Goal: Communication & Community: Answer question/provide support

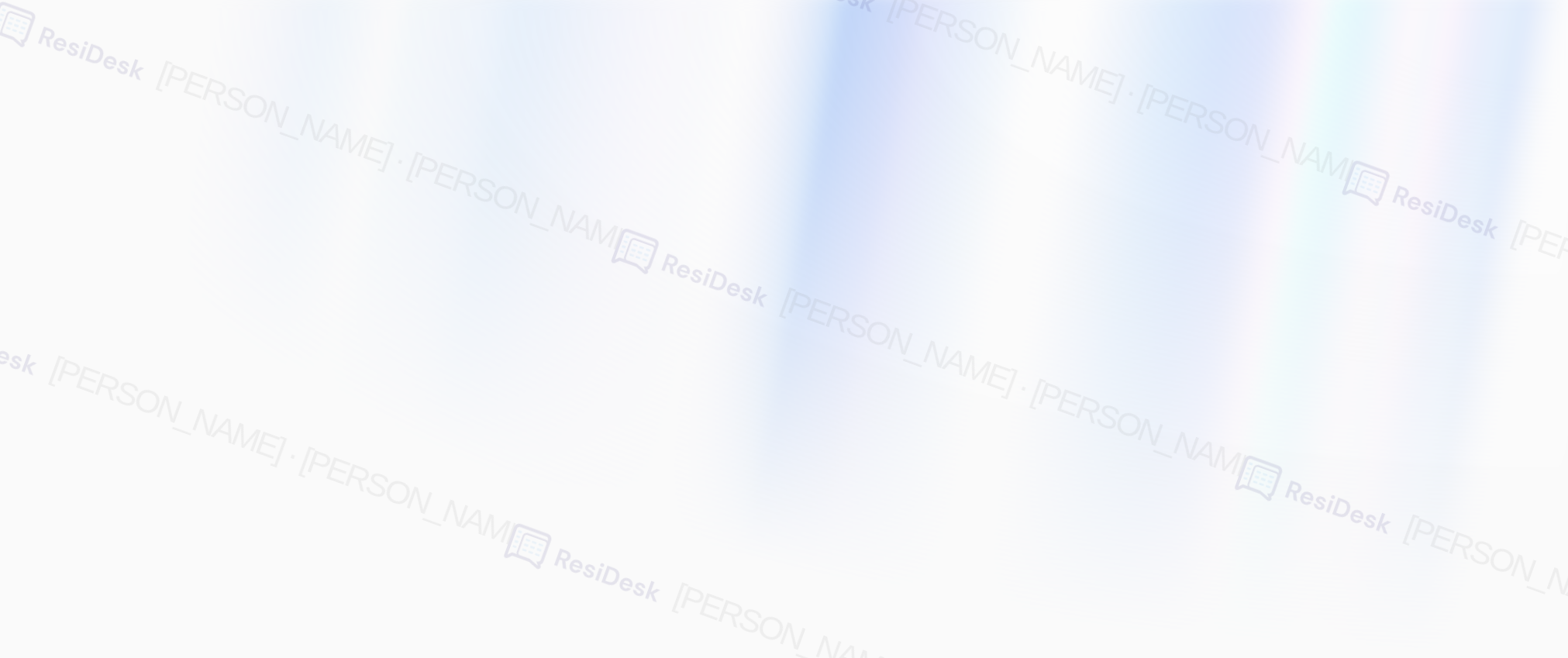
type input "[EMAIL_ADDRESS][PERSON_NAME][PERSON_NAME][PERSON_NAME][DOMAIN_NAME]"
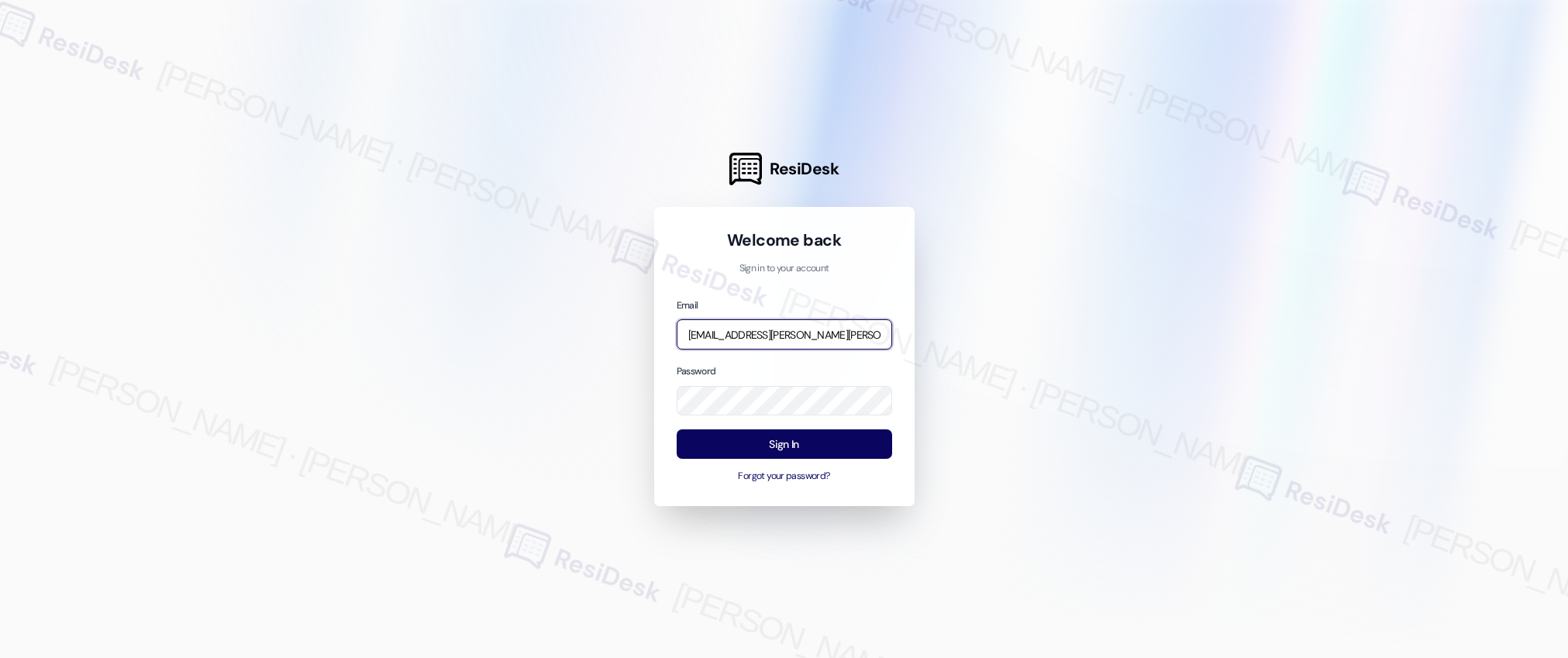
click at [803, 335] on input "[EMAIL_ADDRESS][PERSON_NAME][PERSON_NAME][PERSON_NAME][DOMAIN_NAME]" at bounding box center [784, 335] width 215 height 30
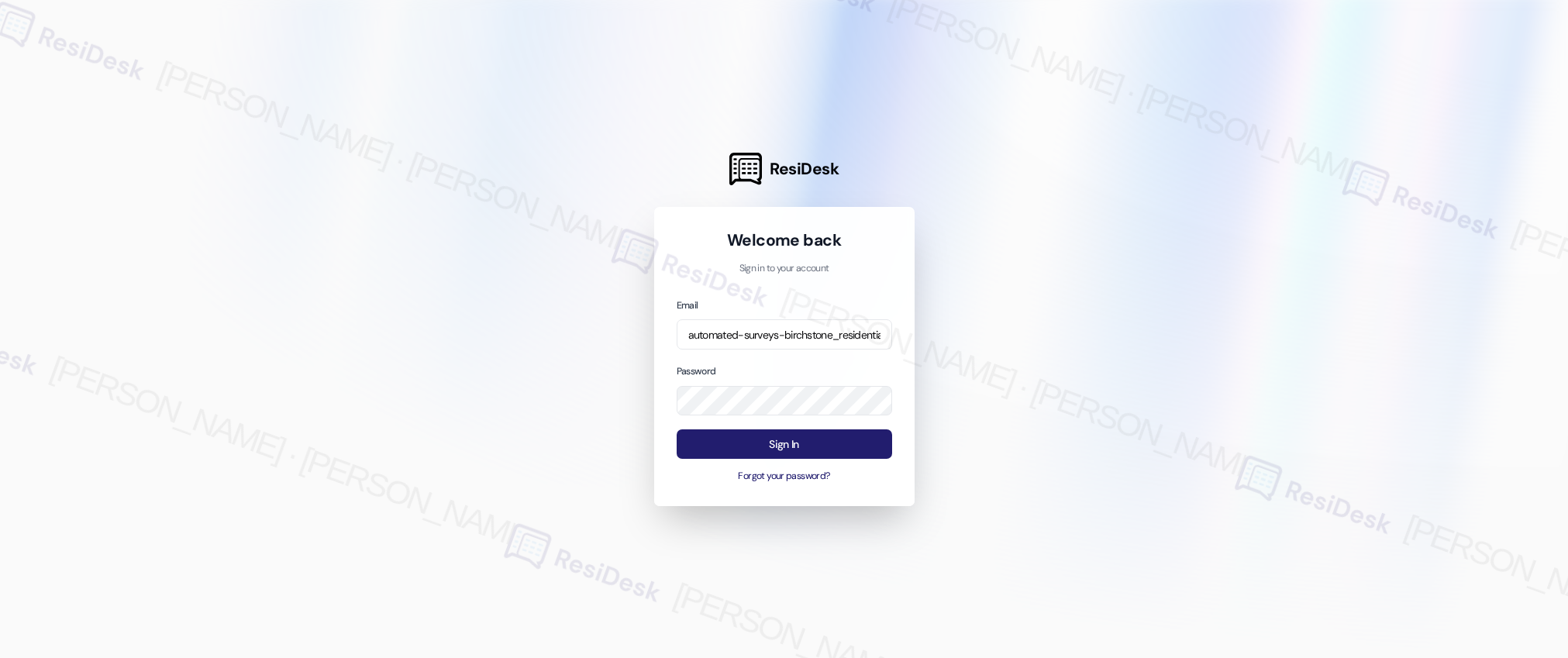
click at [796, 444] on button "Sign In" at bounding box center [784, 444] width 215 height 30
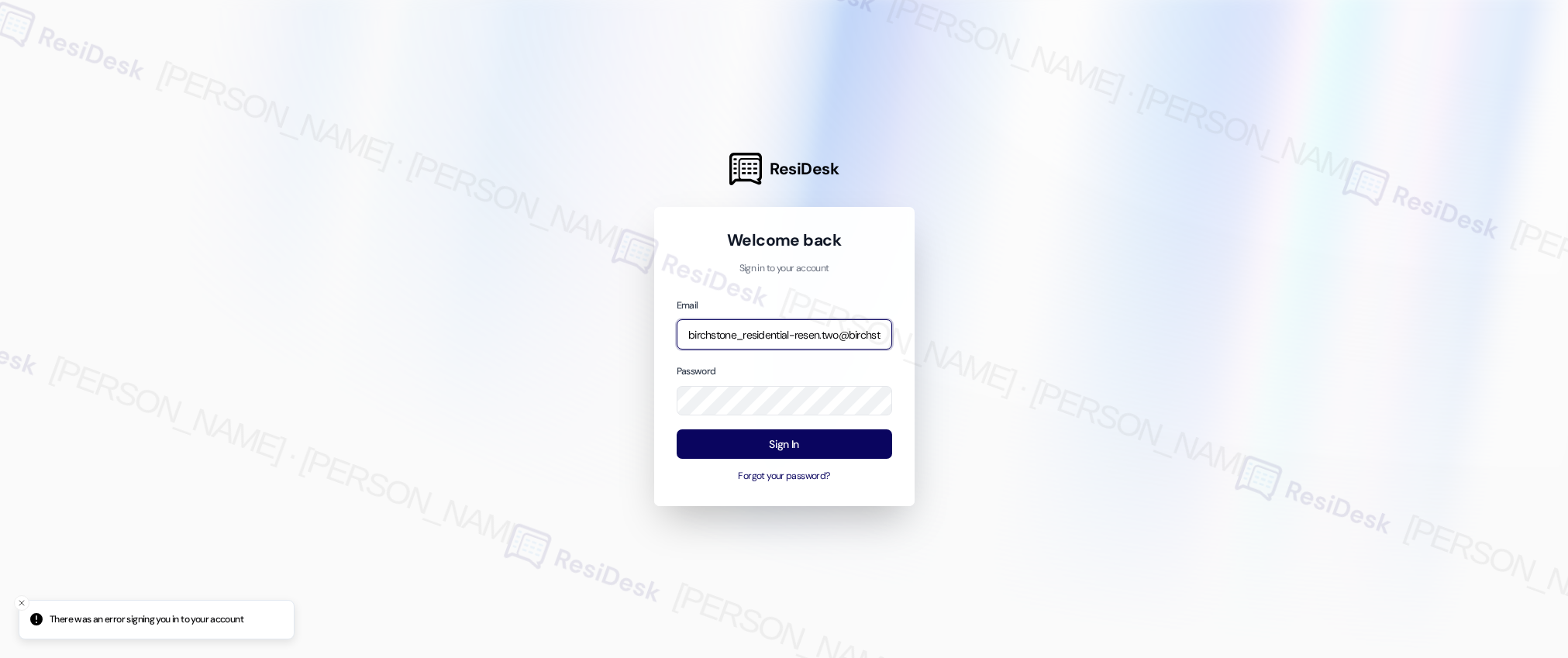
scroll to position [0, 100]
click at [845, 331] on input "automated-surveys-birchstone_residential-resen.two@birchstone_[DOMAIN_NAME]" at bounding box center [784, 335] width 215 height 30
click at [835, 331] on input "automated-surveys-birchstone_residential-resen.two@birchstone_[DOMAIN_NAME]" at bounding box center [784, 335] width 215 height 30
type input "automated-surveys-birchstone_residential-resen.four@birchstone_[DOMAIN_NAME]"
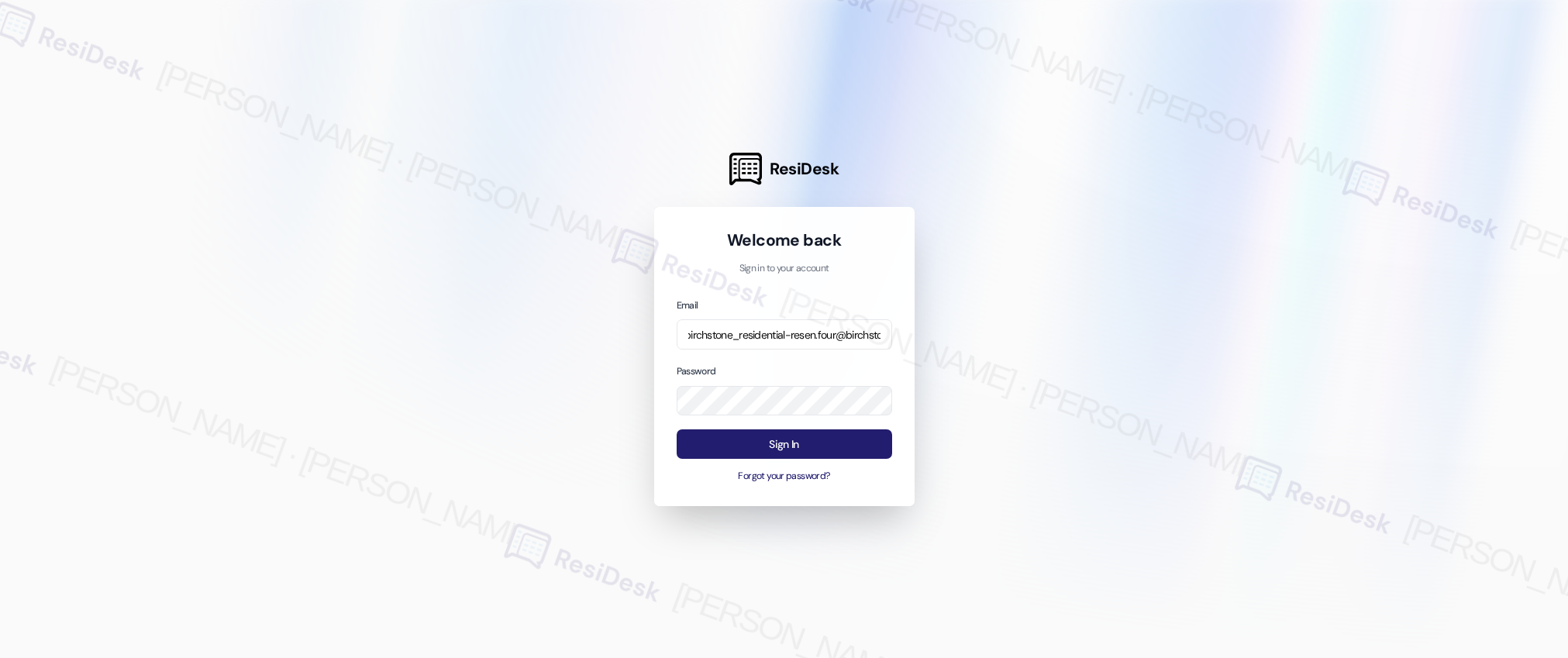
scroll to position [0, 0]
click at [766, 441] on button "Sign In" at bounding box center [784, 444] width 215 height 30
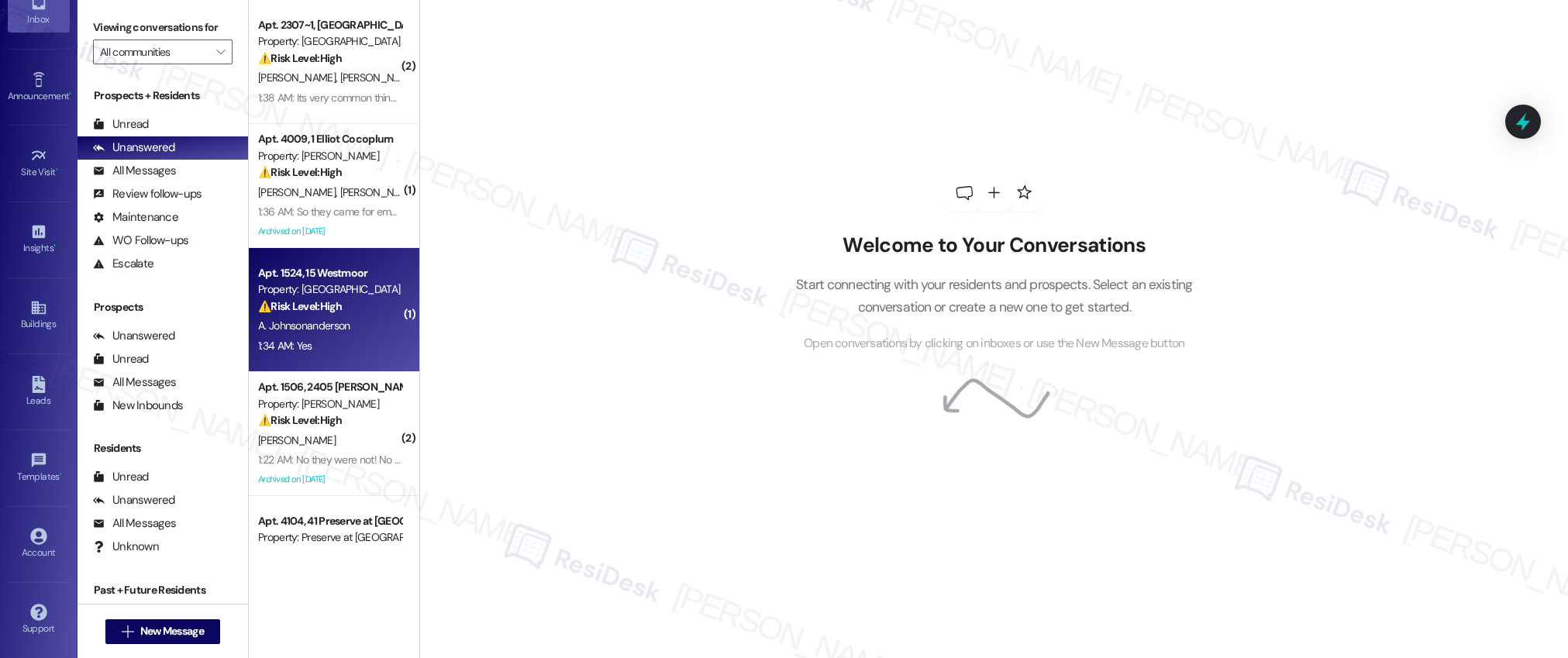
click at [353, 332] on div "A. Johnsonanderson" at bounding box center [329, 326] width 146 height 20
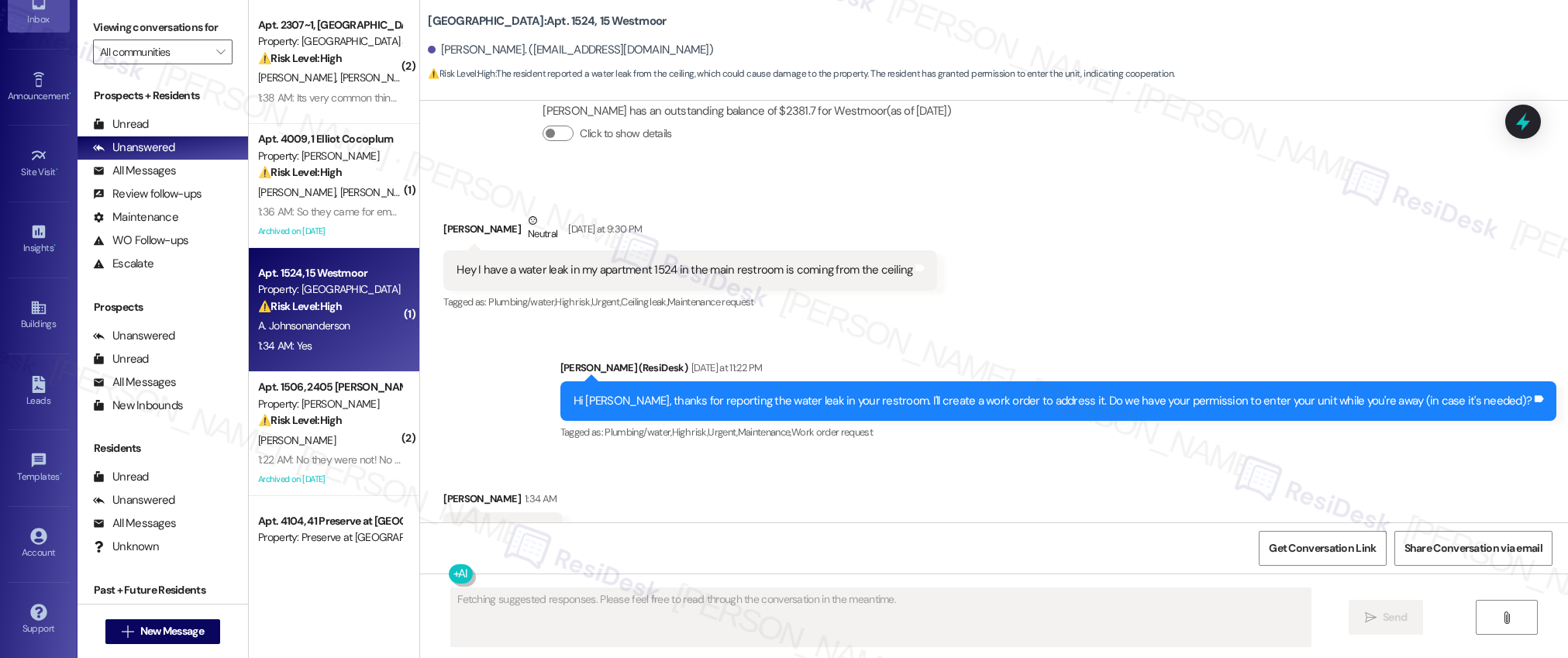
scroll to position [13727, 0]
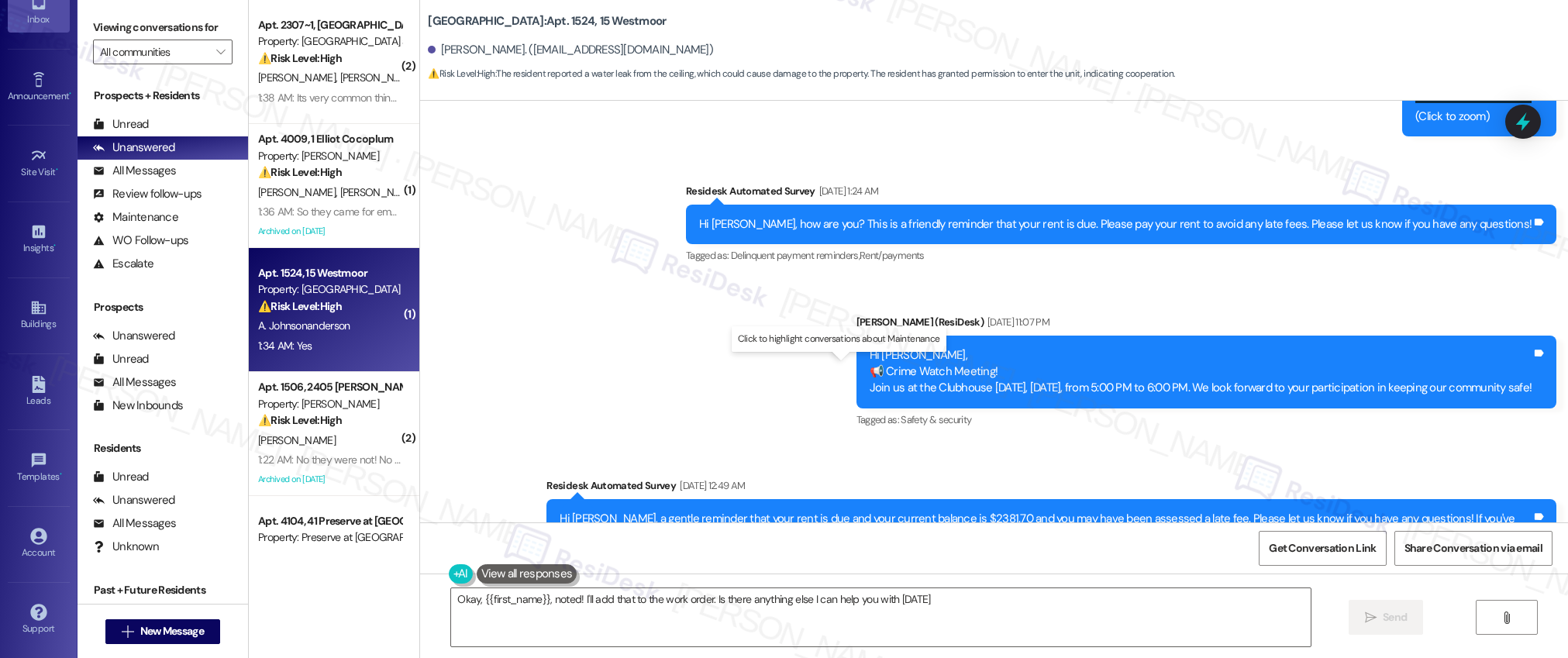
type textarea "Okay, {{first_name}}, noted! I'll add that to the work order. Is there anything…"
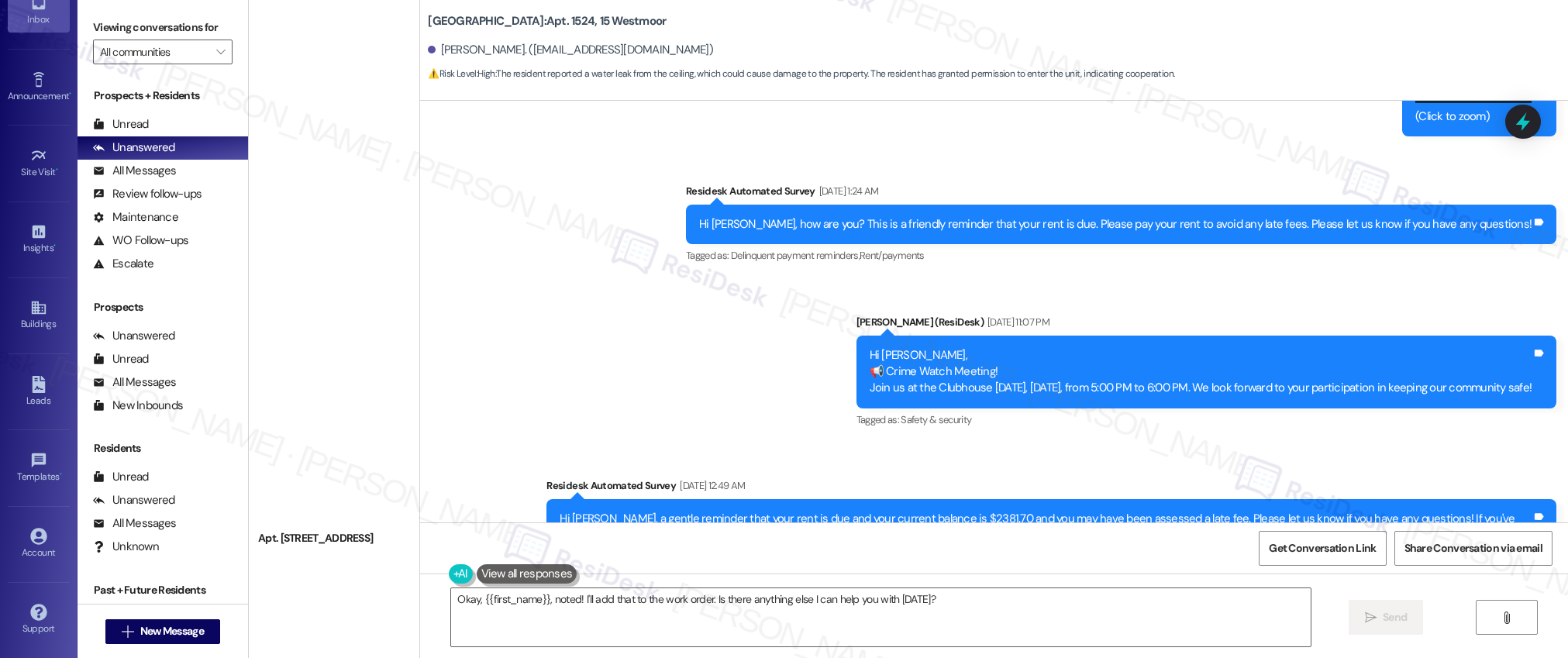
scroll to position [5653, 0]
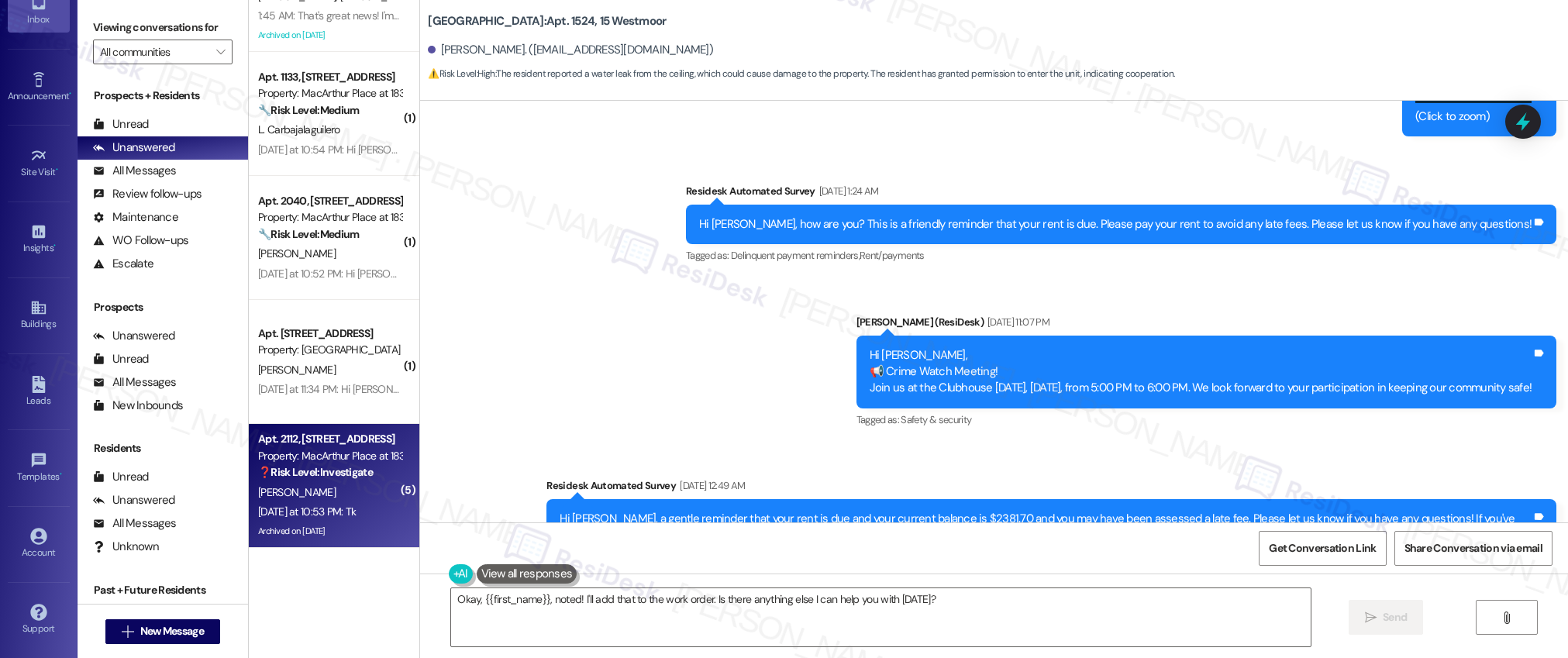
click at [361, 482] on div "Apt. 2112, [STREET_ADDRESS] at 183 Property: [GEOGRAPHIC_DATA] at 183 ❓ Risk Le…" at bounding box center [329, 456] width 146 height 53
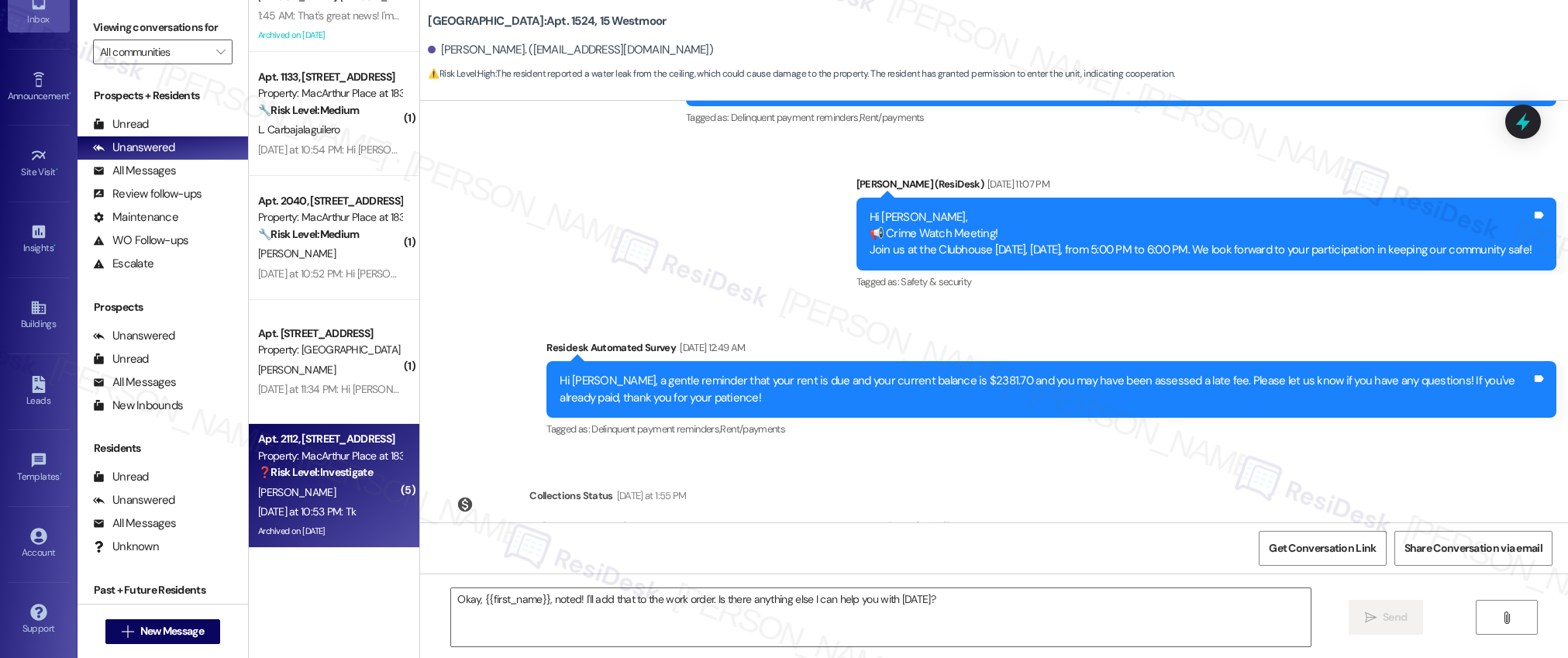
type textarea "Fetching suggested responses. Please feel free to read through the conversation…"
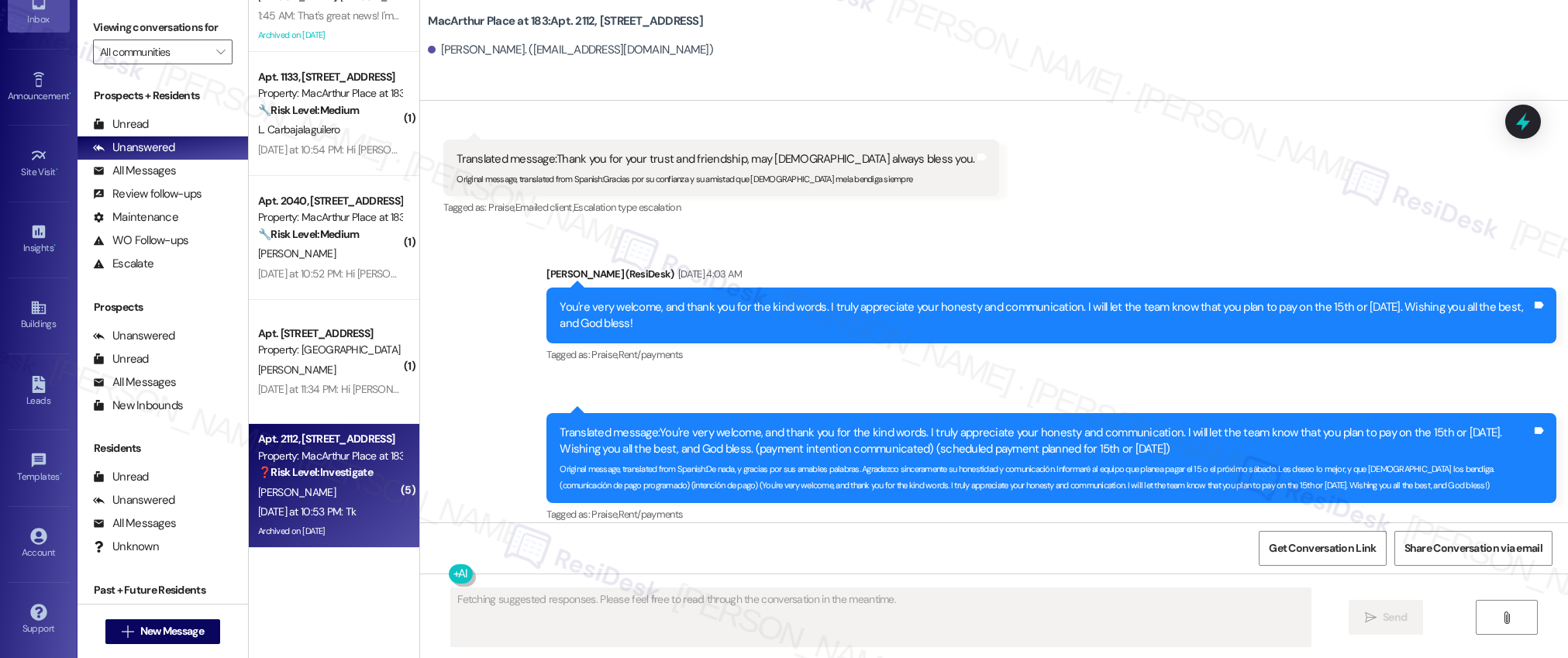
scroll to position [51091, 0]
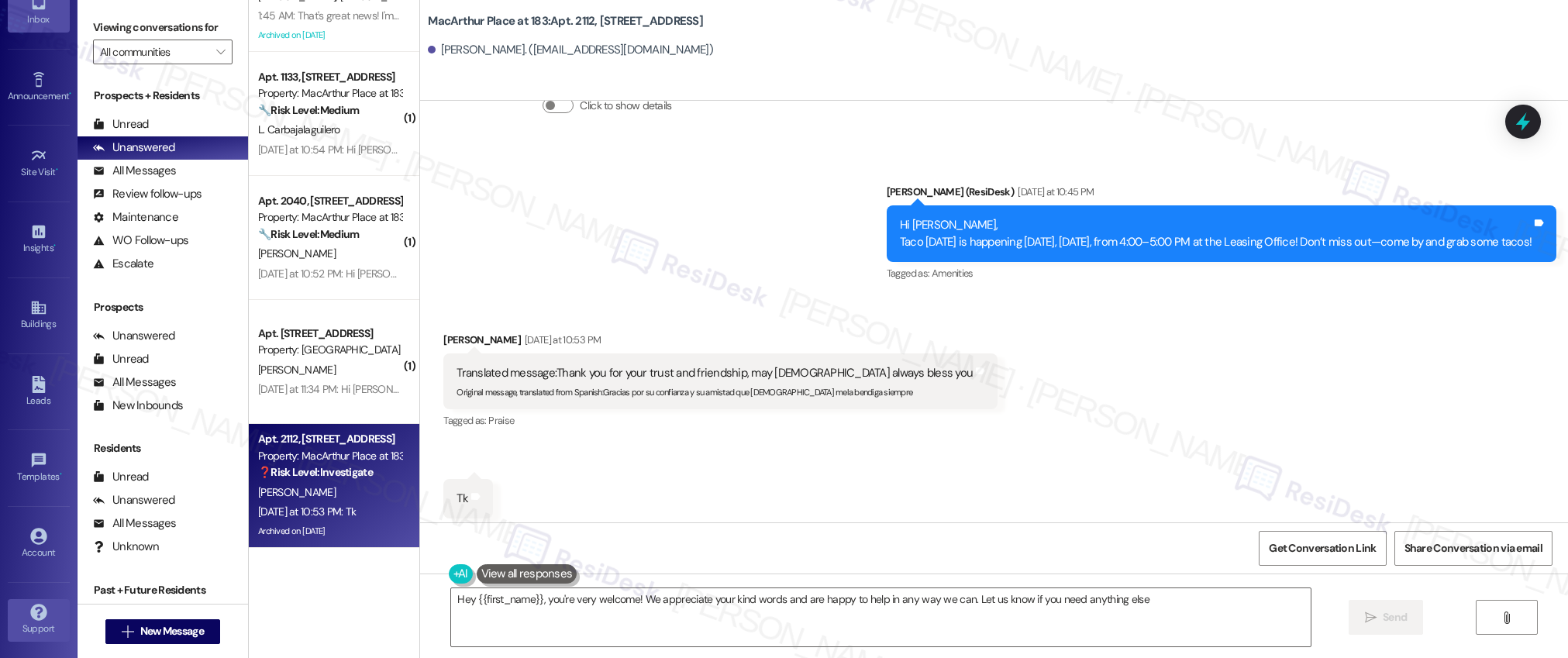
type textarea "Hey {{first_name}}, you're very welcome! We appreciate your kind words and are …"
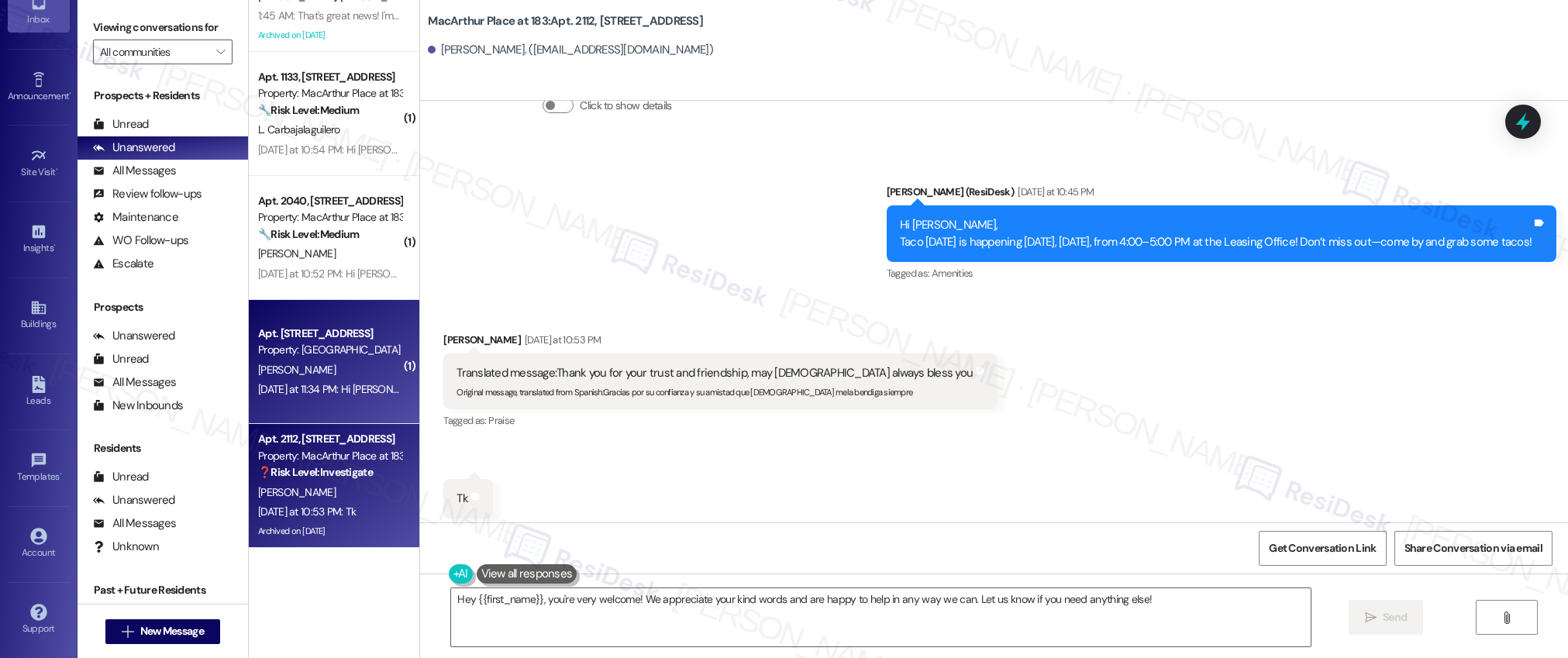
click at [267, 380] on div "[DATE] at 11:34 PM: Hi [PERSON_NAME] [DATE] at 11:34 PM: Hi [PERSON_NAME]" at bounding box center [329, 389] width 146 height 20
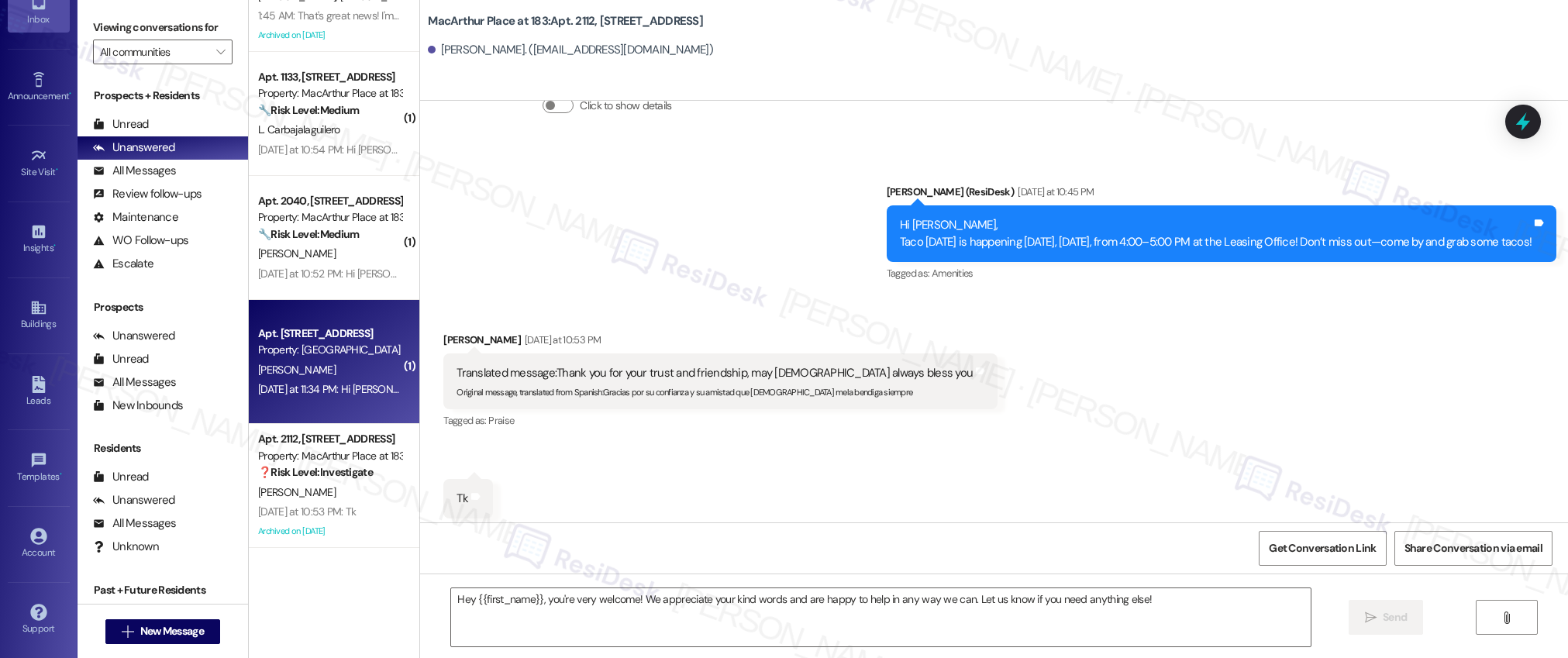
type textarea "Fetching suggested responses. Please feel free to read through the conversation…"
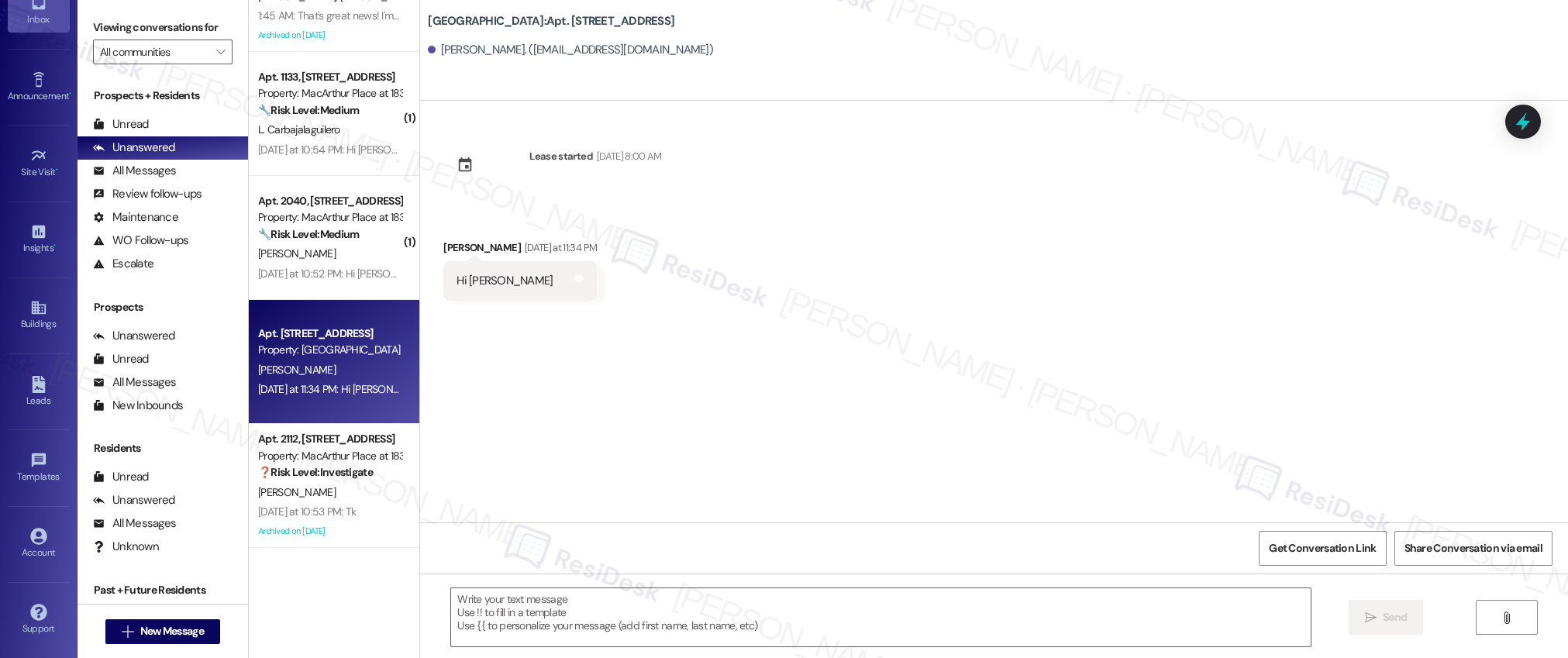
scroll to position [5652, 0]
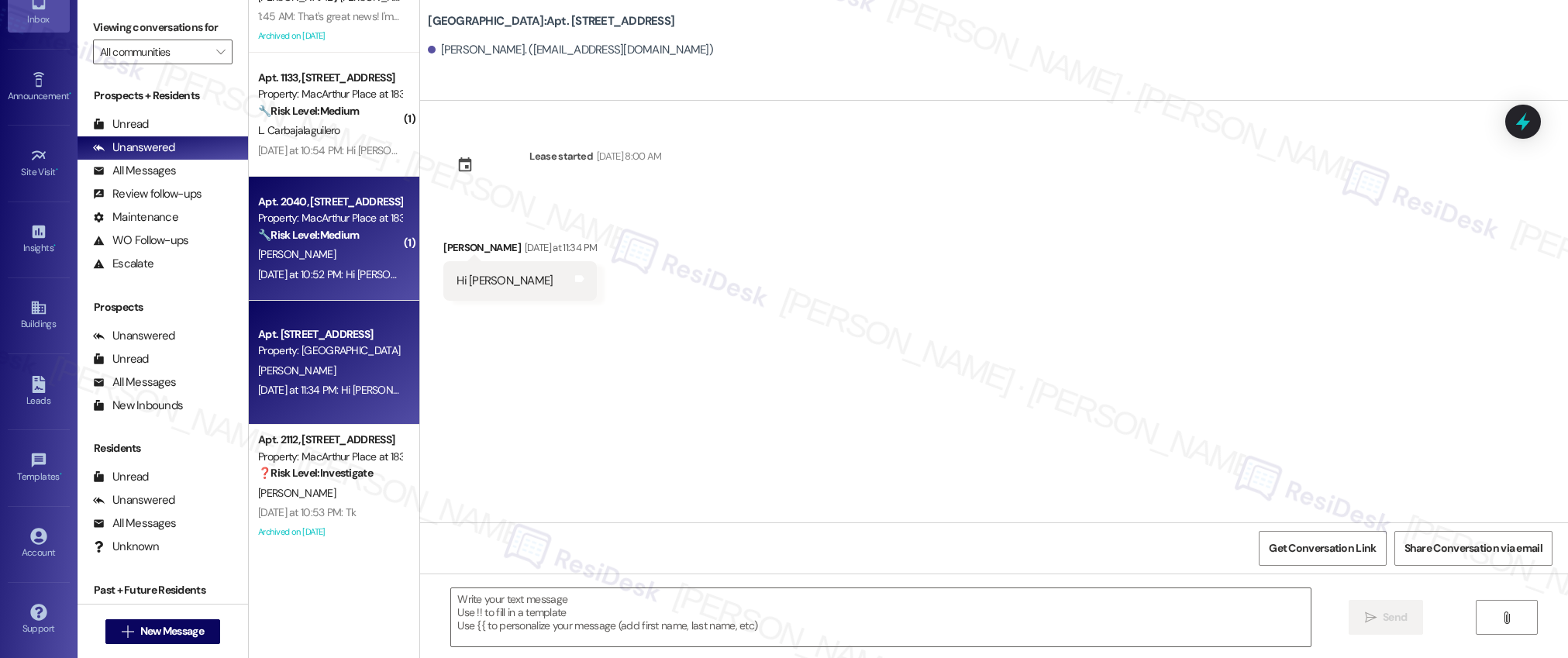
click at [288, 256] on div "[PERSON_NAME]" at bounding box center [329, 255] width 146 height 20
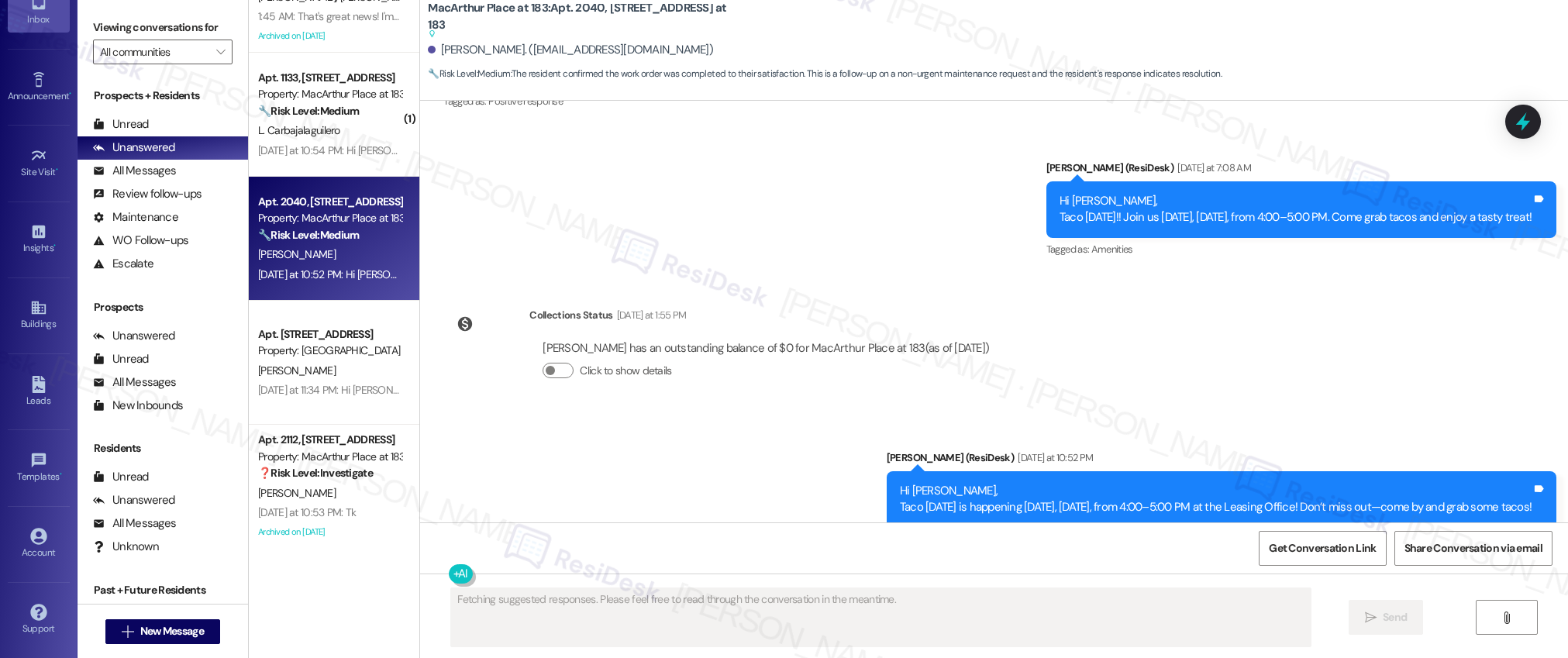
scroll to position [2675, 0]
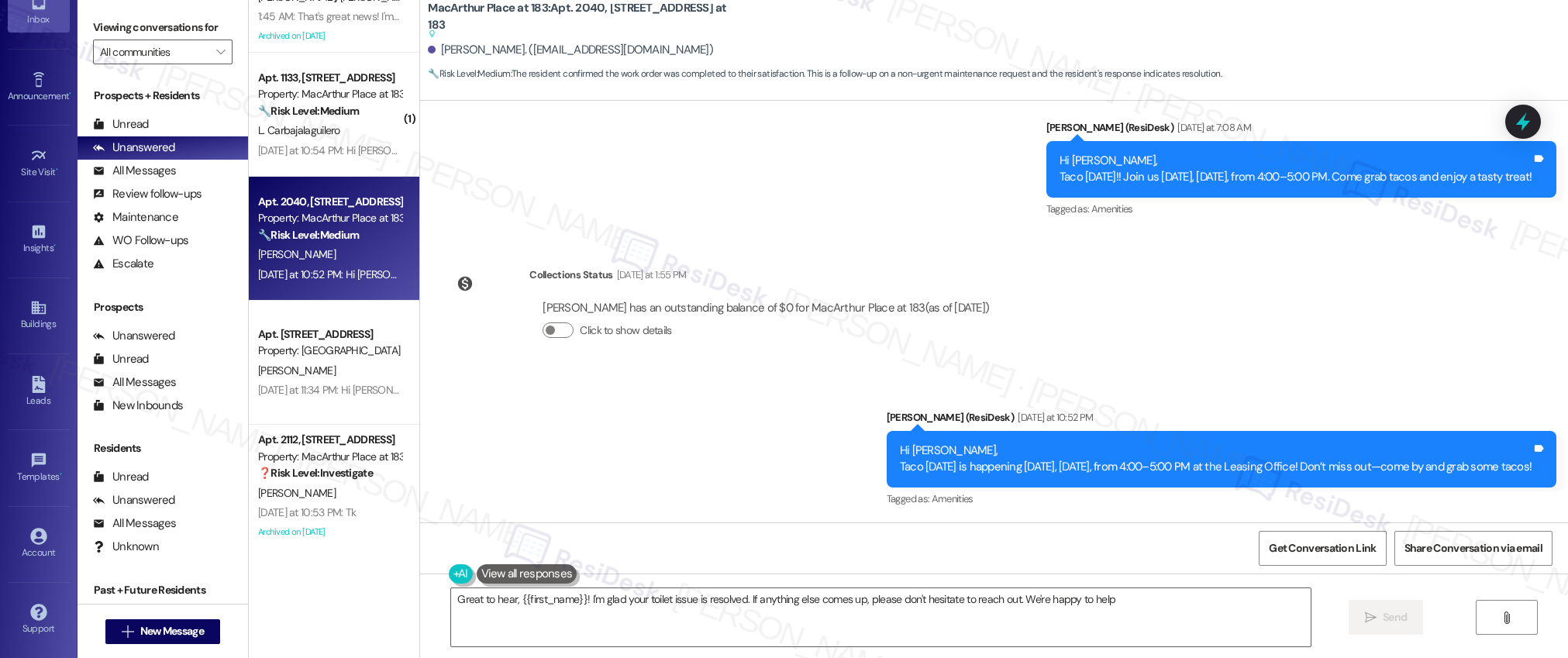
type textarea "Great to hear, {{first_name}}! I'm glad your toilet issue is resolved. If anyth…"
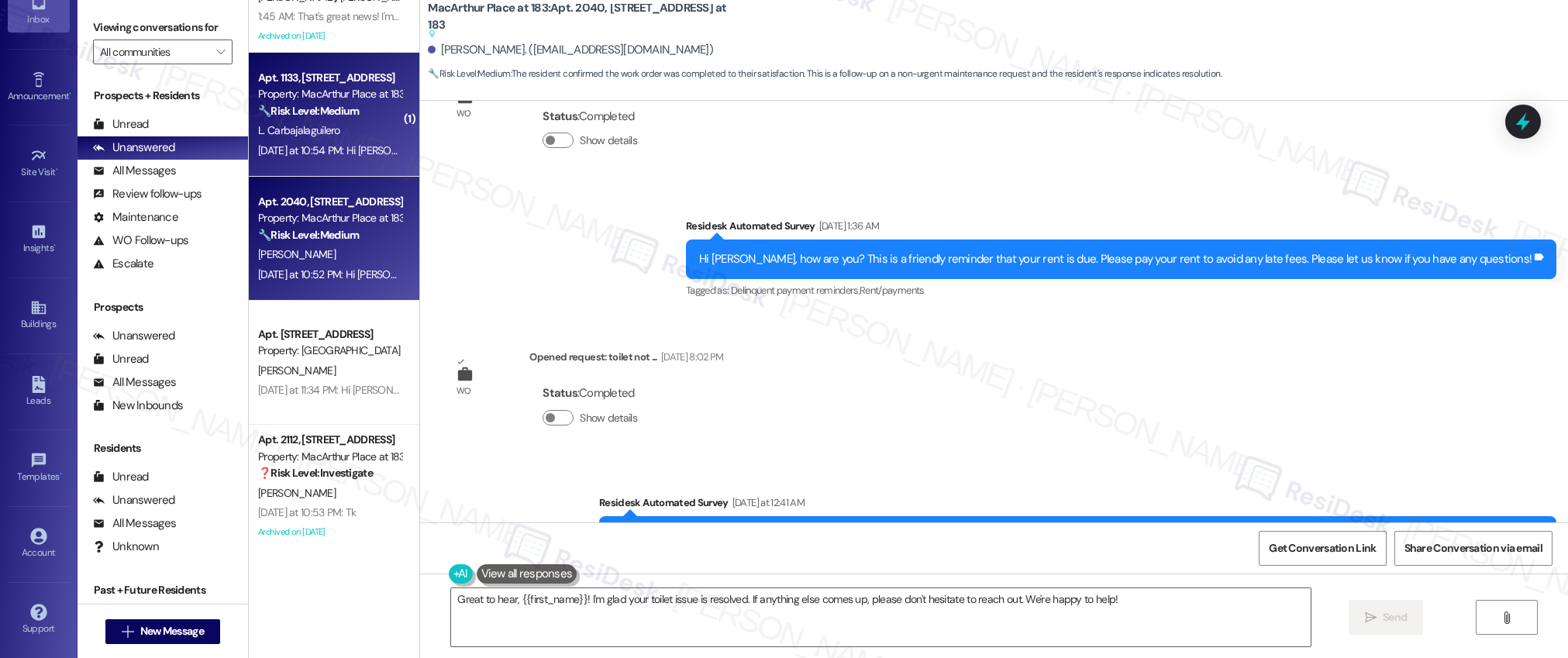
scroll to position [2021, 0]
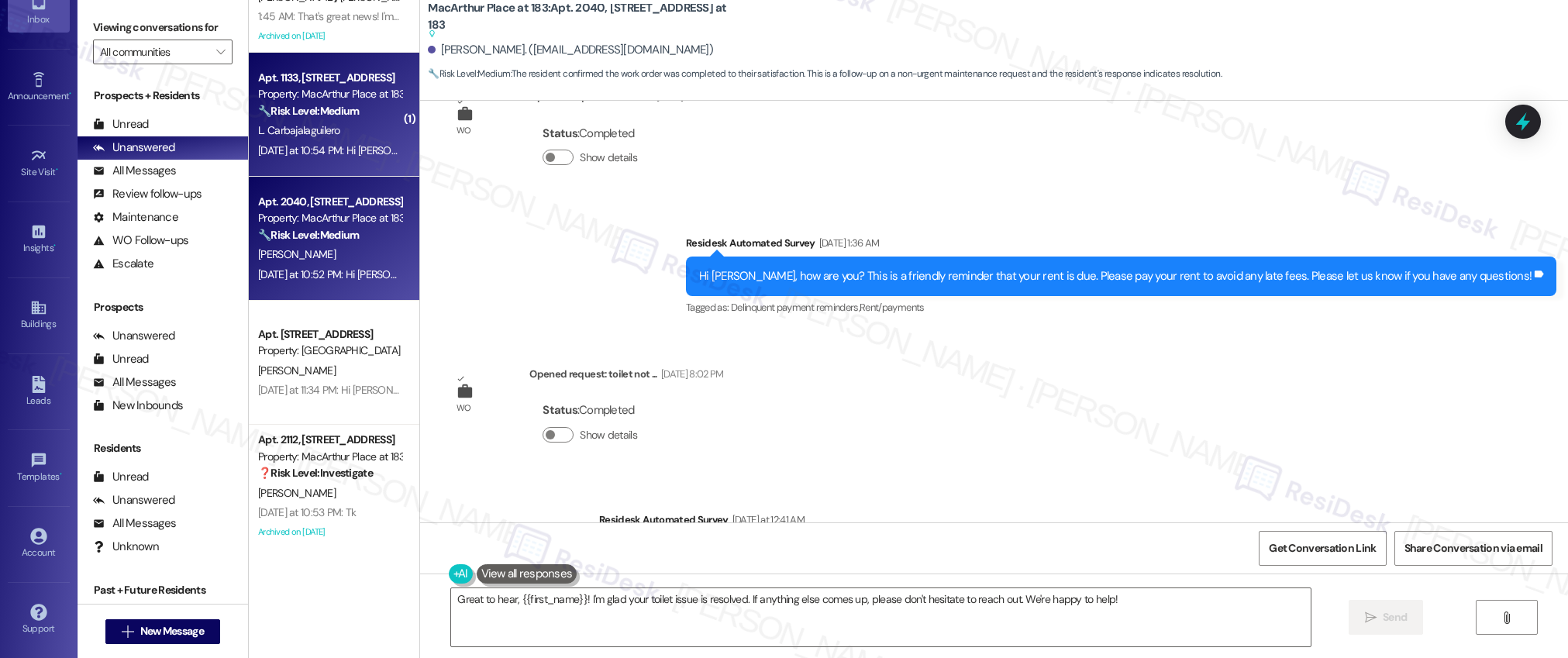
click at [315, 147] on div "[DATE] at 10:54 PM: Hi [PERSON_NAME], Taco [DATE] is happening [DATE], [DATE], …" at bounding box center [643, 150] width 770 height 14
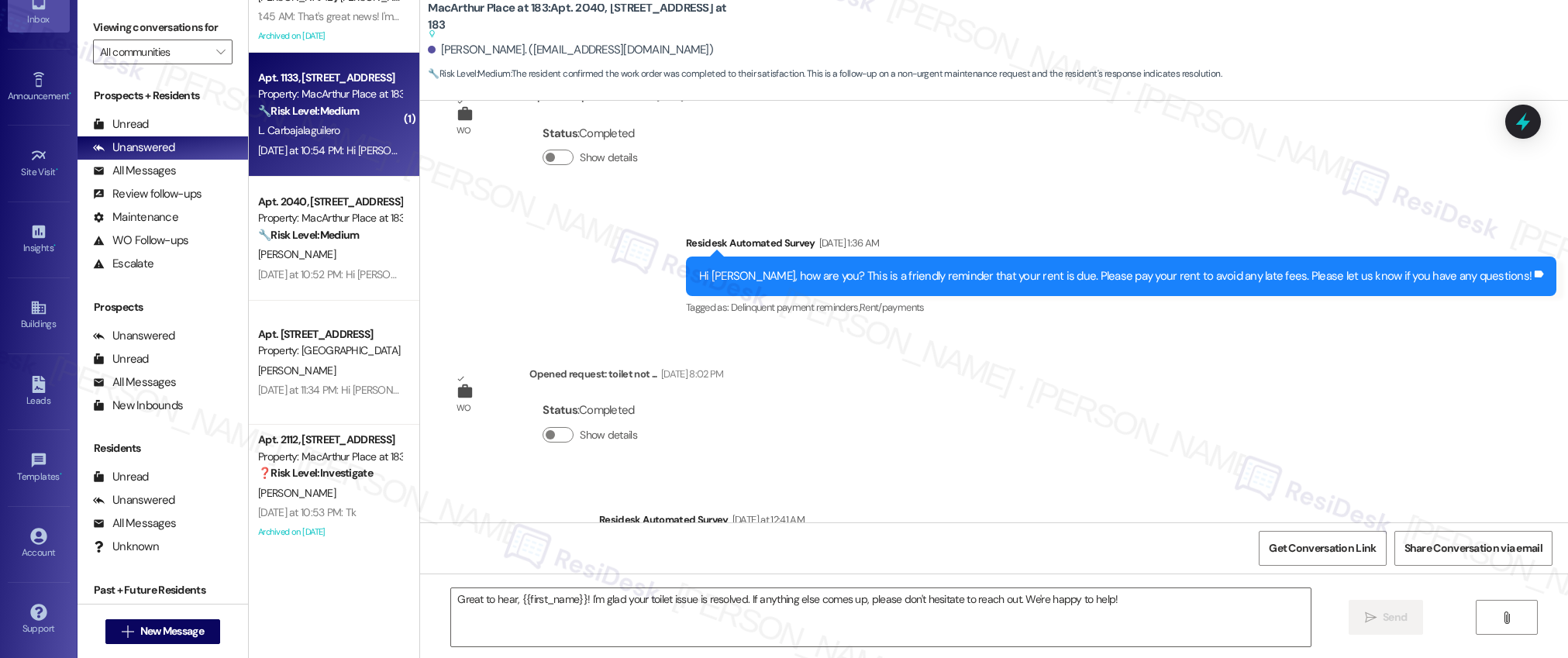
scroll to position [5653, 0]
type textarea "Fetching suggested responses. Please feel free to read through the conversation…"
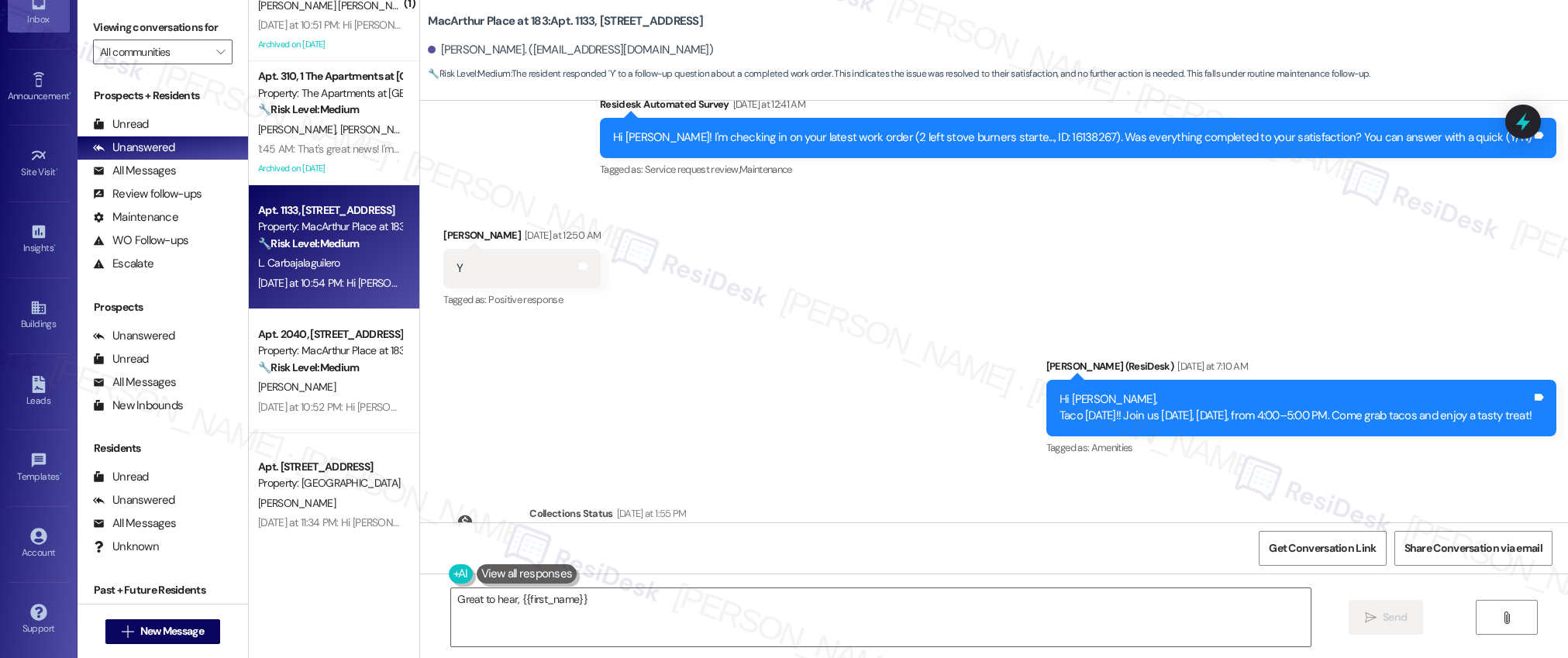
scroll to position [3102, 0]
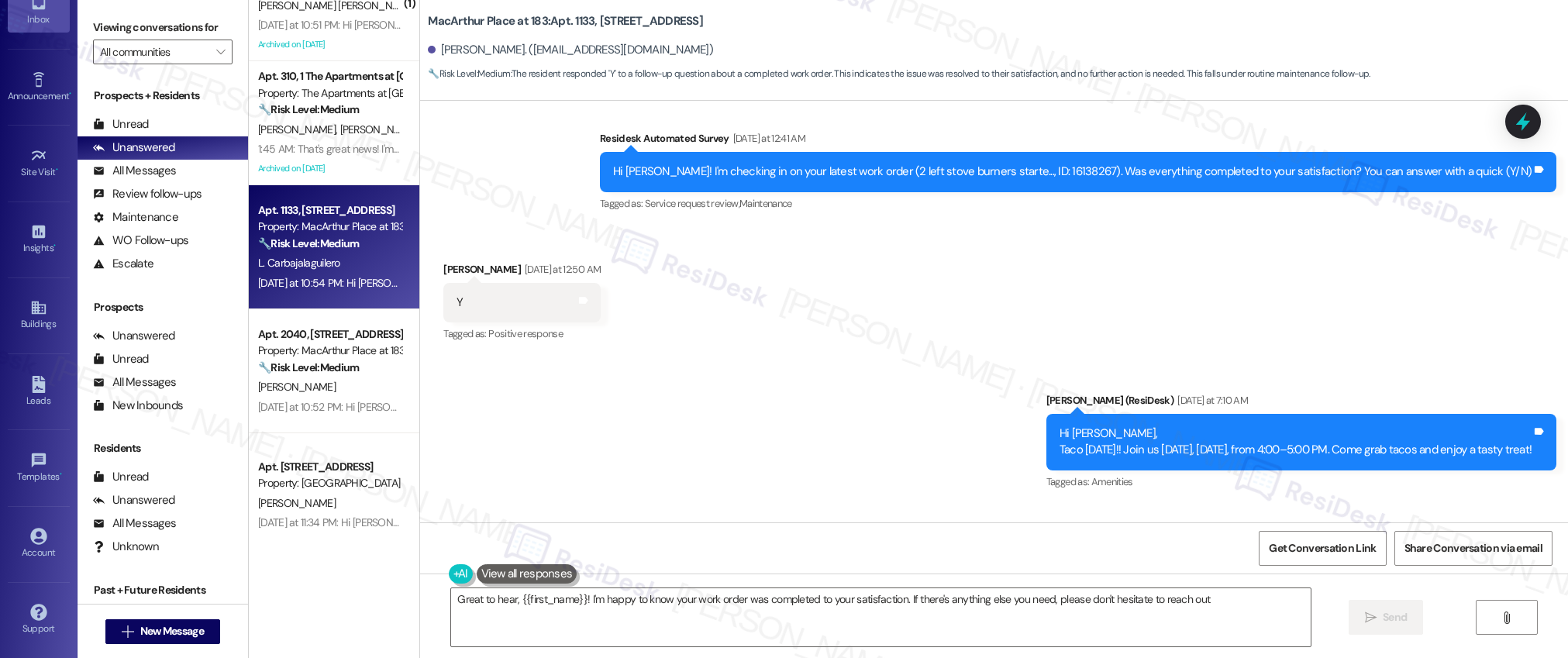
type textarea "Great to hear, {{first_name}}! I'm happy to know your work order was completed …"
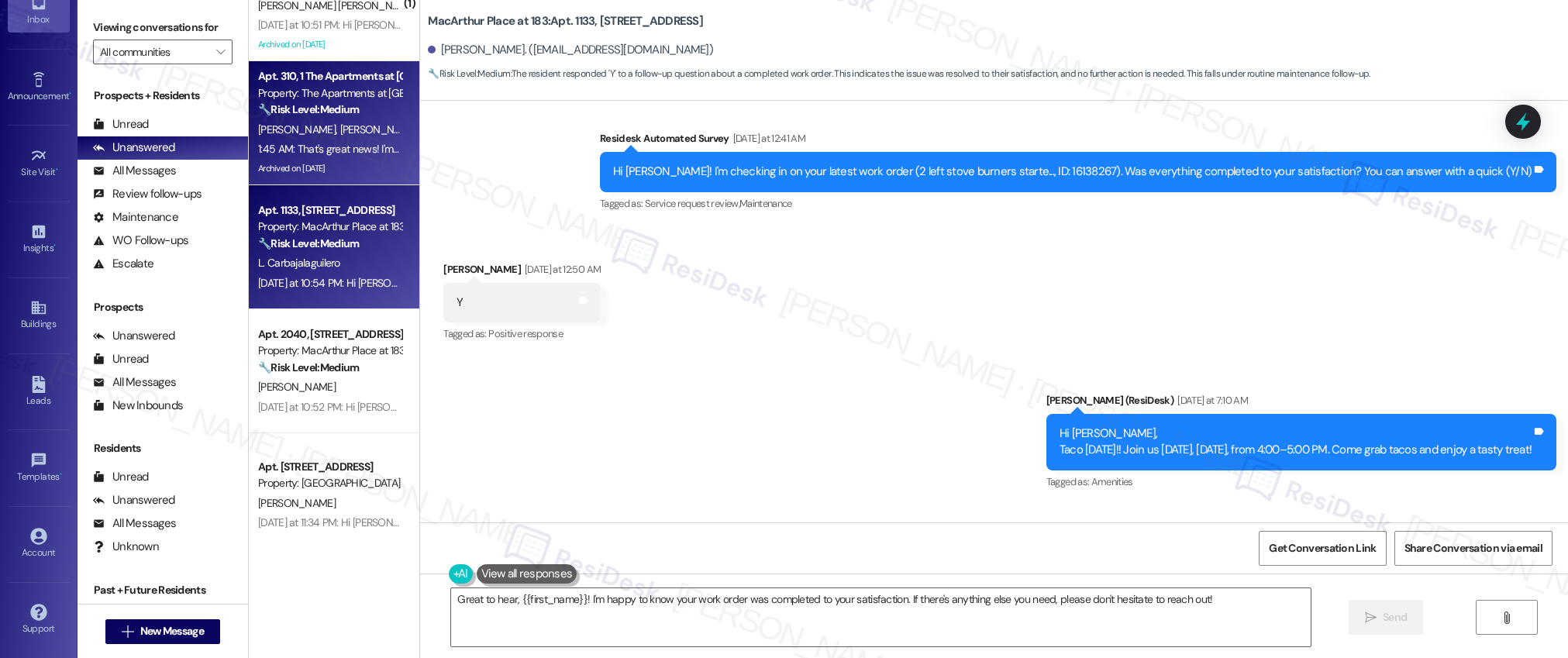
click at [329, 137] on div "[PERSON_NAME] [PERSON_NAME]" at bounding box center [329, 130] width 146 height 20
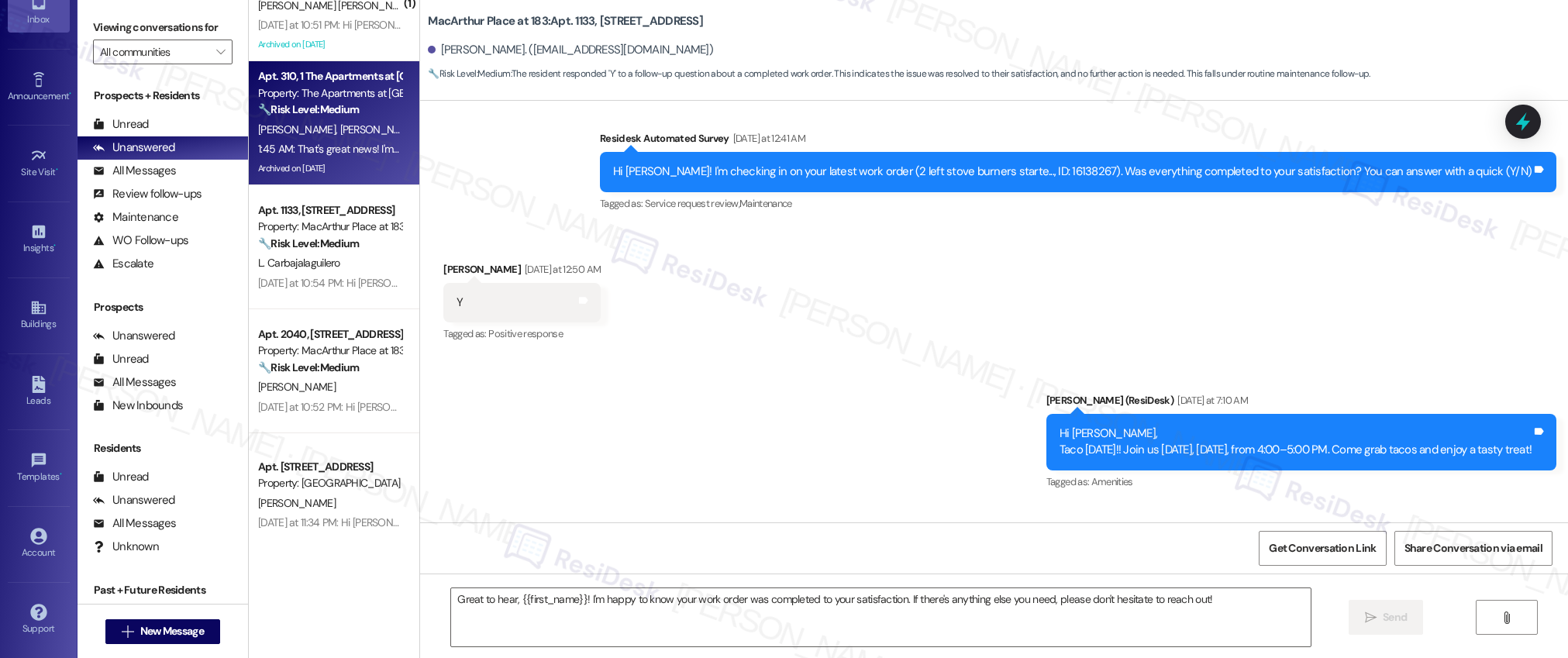
type textarea "Fetching suggested responses. Please feel free to read through the conversation…"
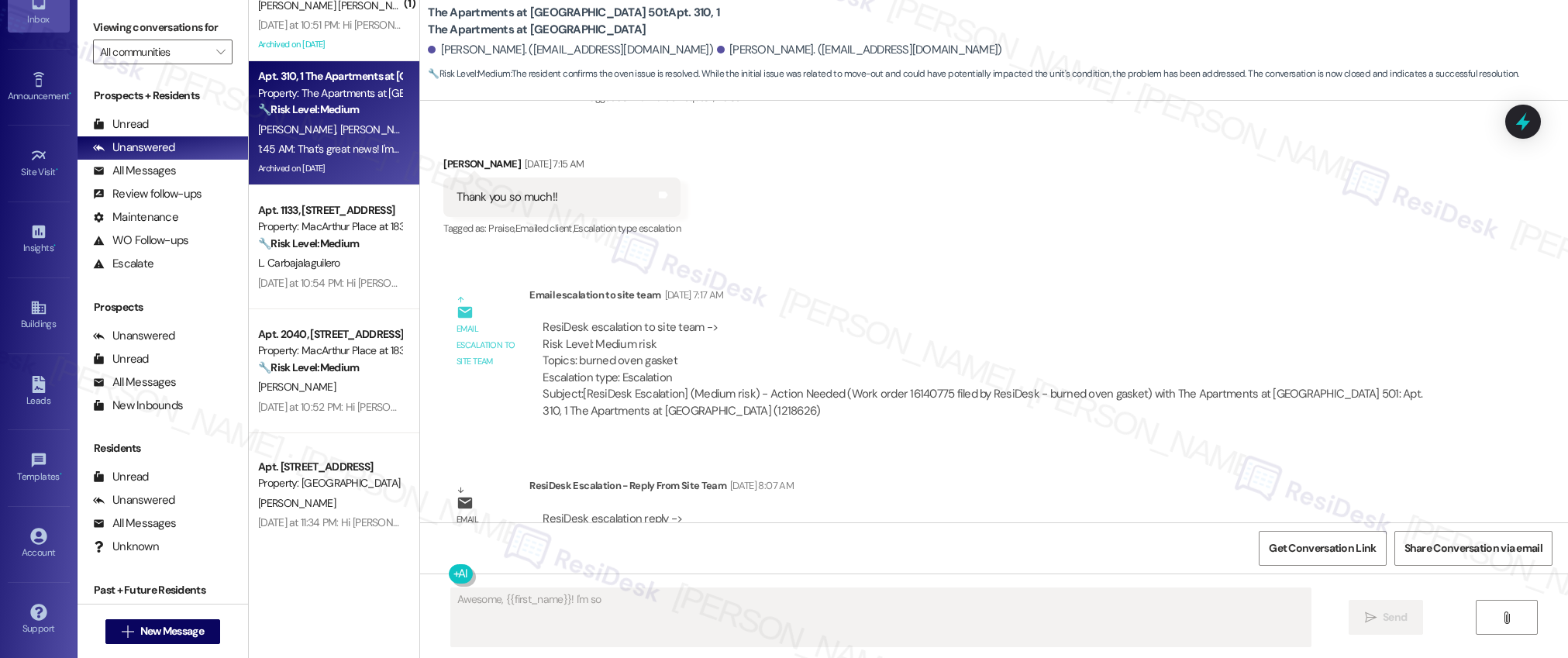
scroll to position [19035, 0]
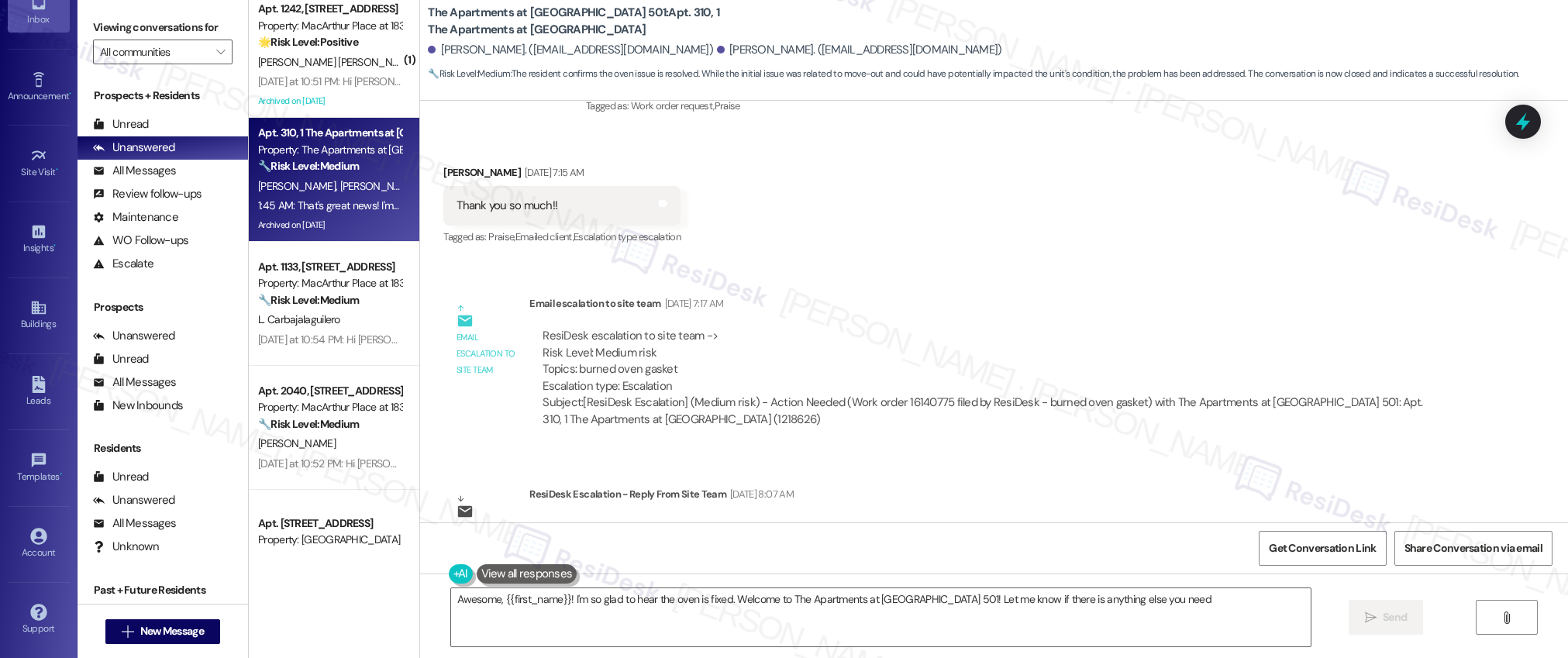
type textarea "Awesome, {{first_name}}! I'm so glad to hear the oven is fixed. Welcome to The …"
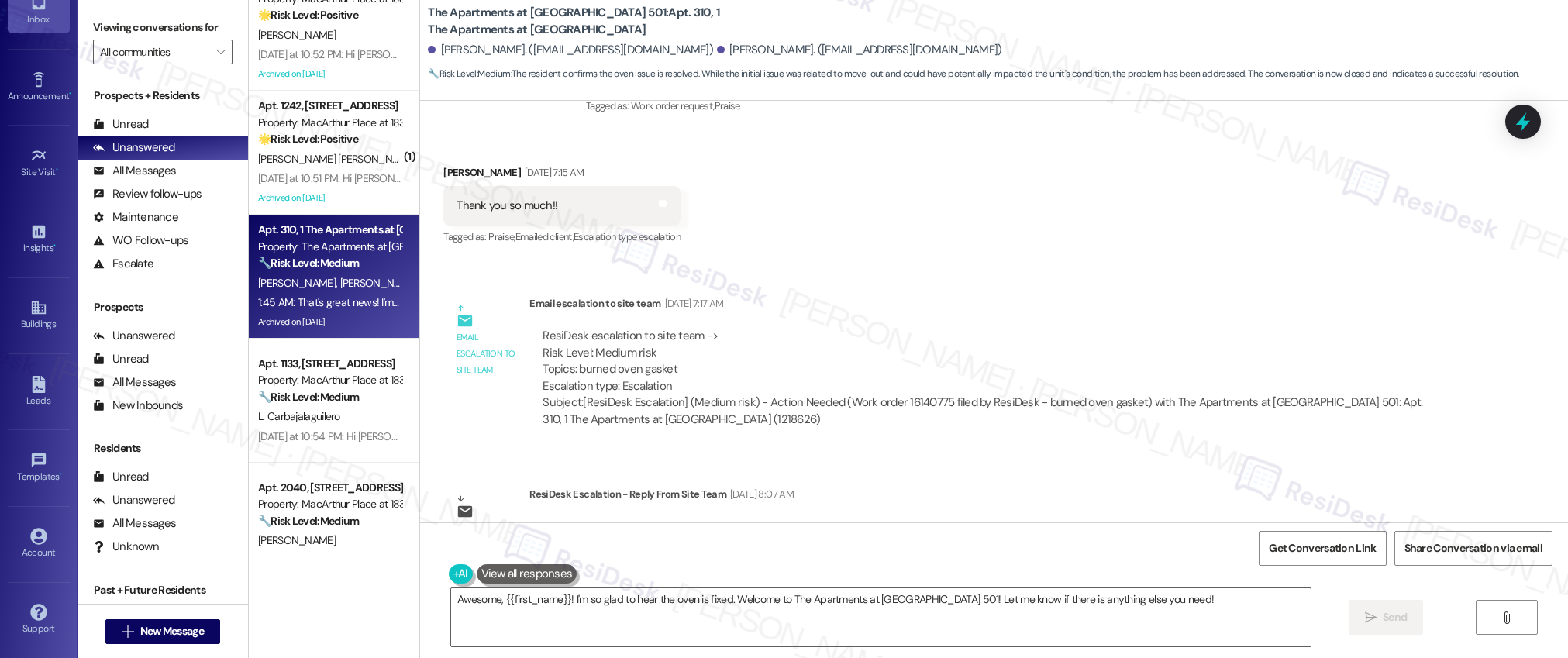
click at [350, 138] on div "Apt. 580, B Elliot Apartments on [PERSON_NAME] Property: Elliot Apartments on […" at bounding box center [334, 274] width 171 height 548
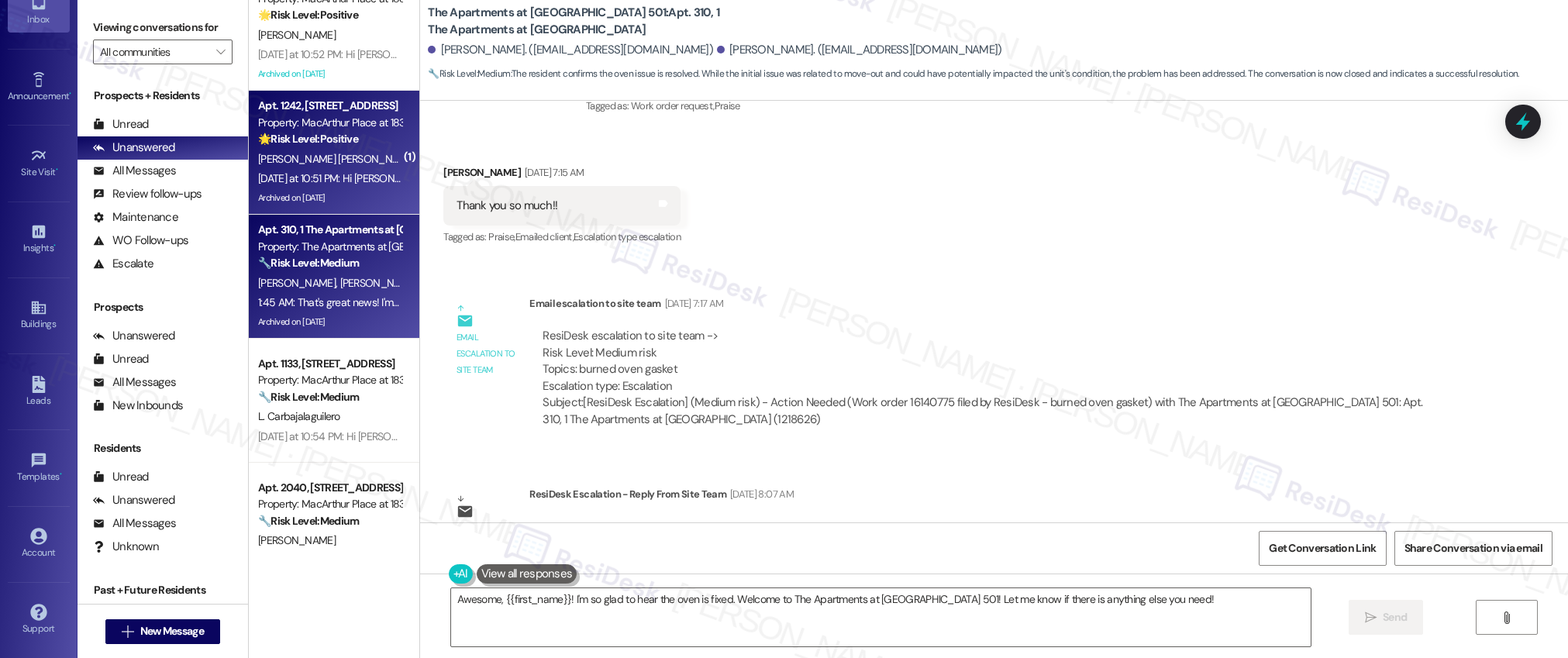
click at [350, 138] on div "🌟 Risk Level: Positive The resident is simply acknowledging receipt of a commun…" at bounding box center [329, 139] width 143 height 17
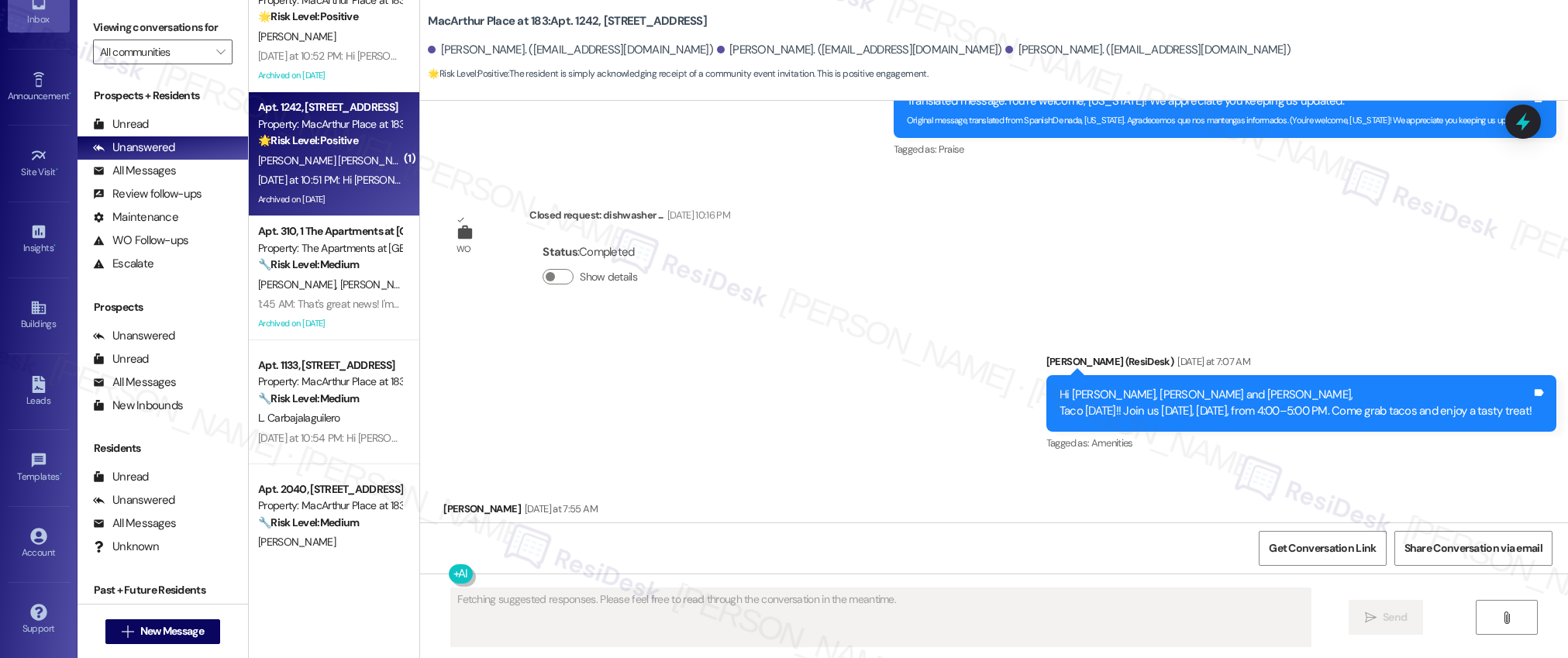
scroll to position [11440, 0]
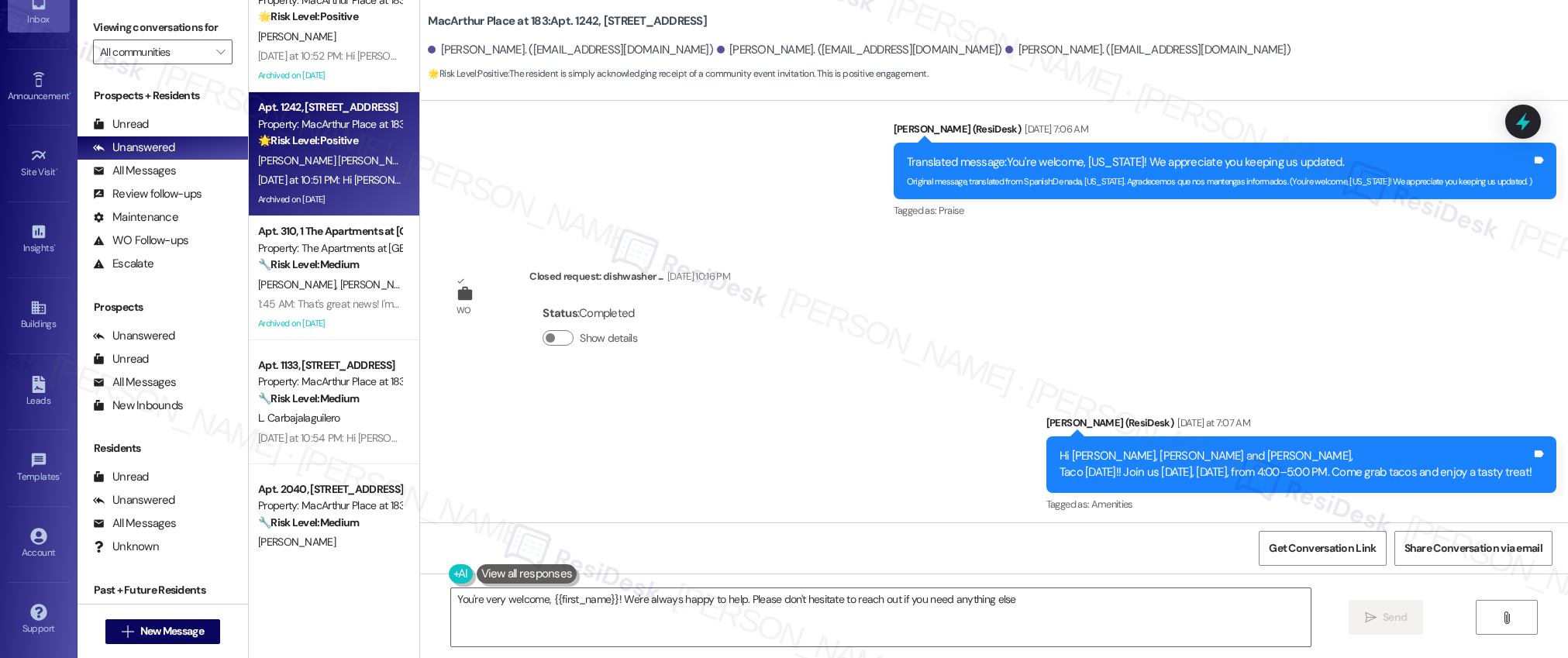
type textarea "You're very welcome, {{first_name}}! We're always happy to help. Please don't h…"
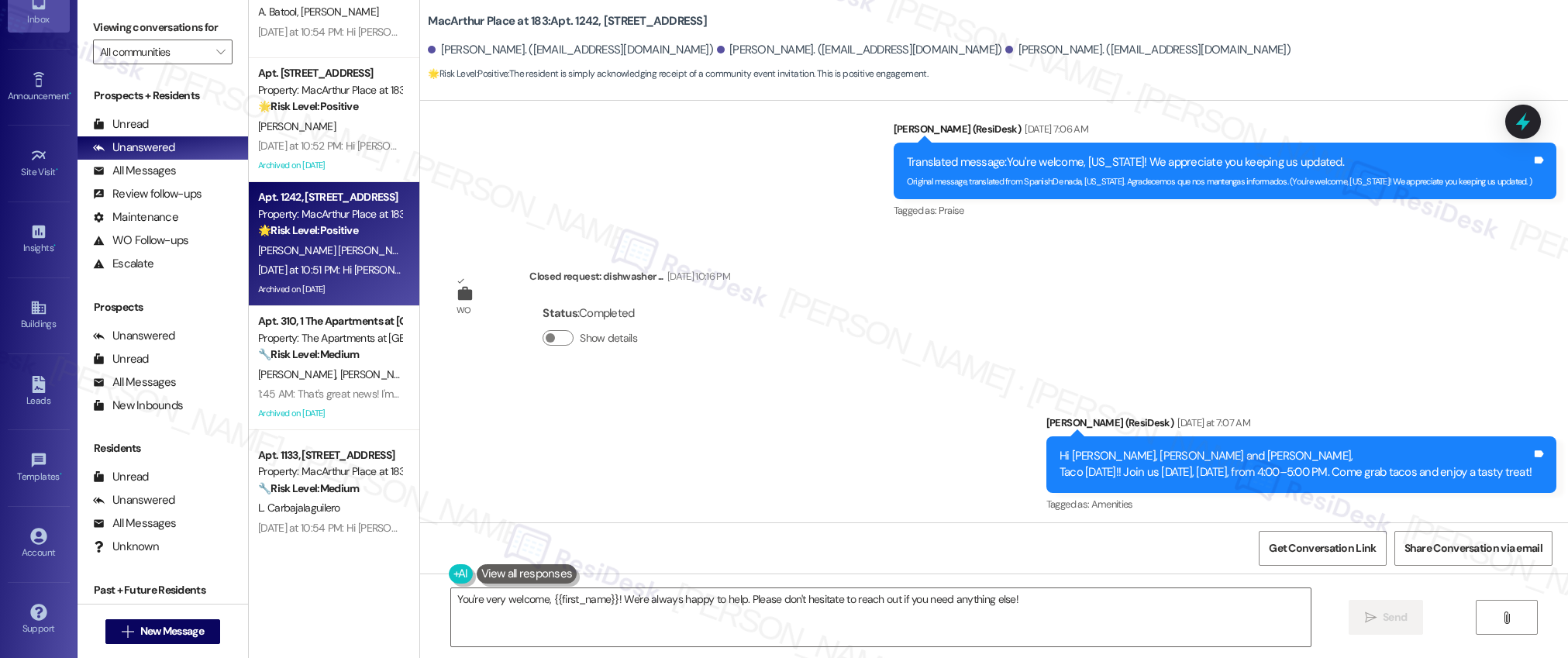
scroll to position [5267, 0]
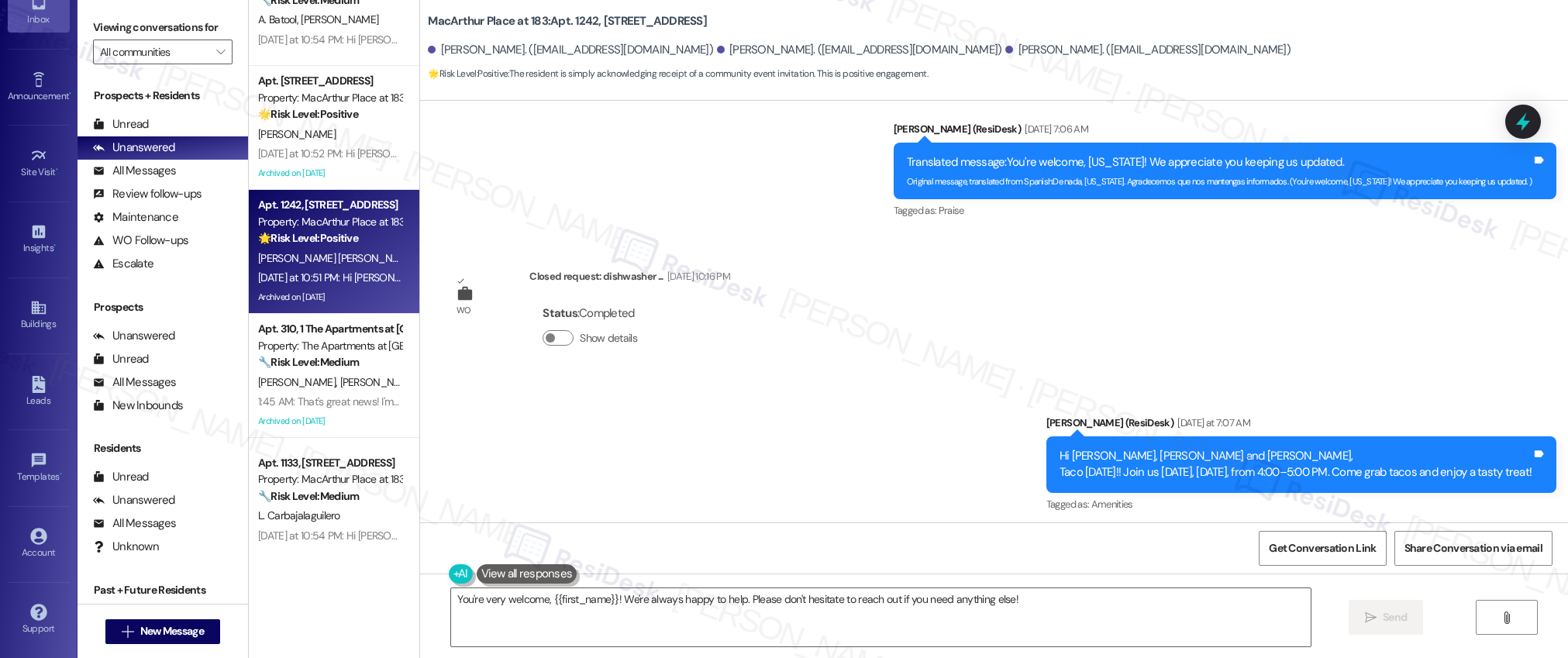
click at [352, 159] on div "Apt. [STREET_ADDRESS] Property: Southside Villas ⚠️ Risk Level: High The reside…" at bounding box center [334, 274] width 171 height 548
click at [352, 159] on div "[DATE] at 10:52 PM: Hi [PERSON_NAME], Taco [DATE] is happening [DATE], [DATE], …" at bounding box center [642, 153] width 769 height 14
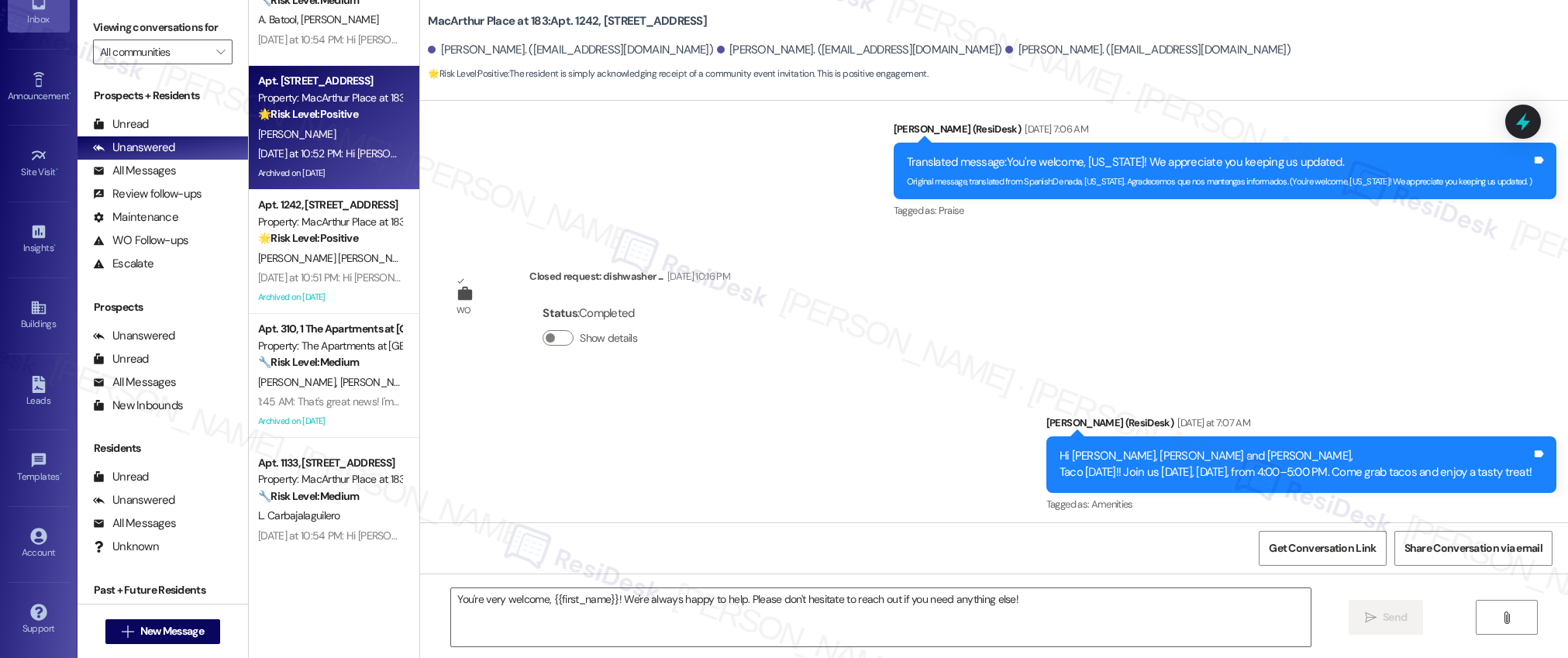
type textarea "Fetching suggested responses. Please feel free to read through the conversation…"
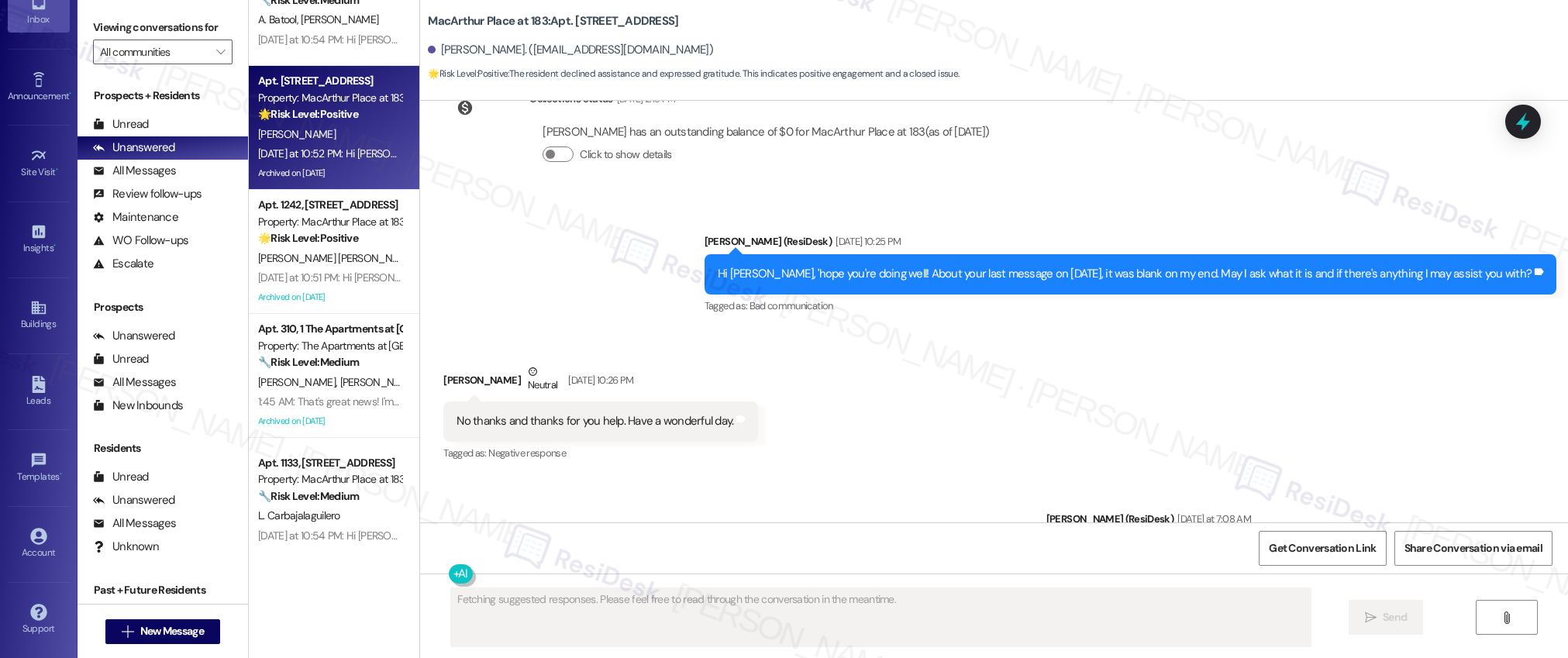
scroll to position [24176, 0]
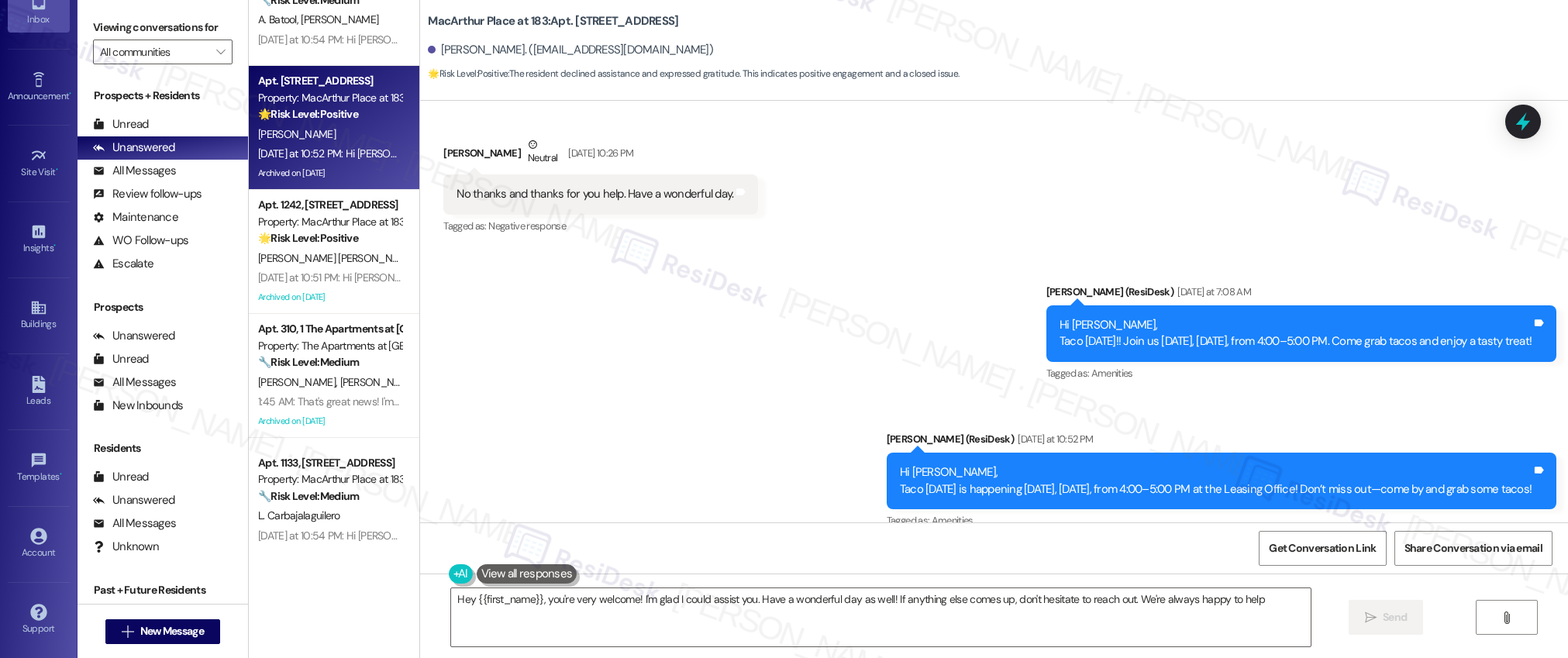
type textarea "Hey {{first_name}}, you're very welcome! I'm glad I could assist you. Have a wo…"
